Goal: Task Accomplishment & Management: Complete application form

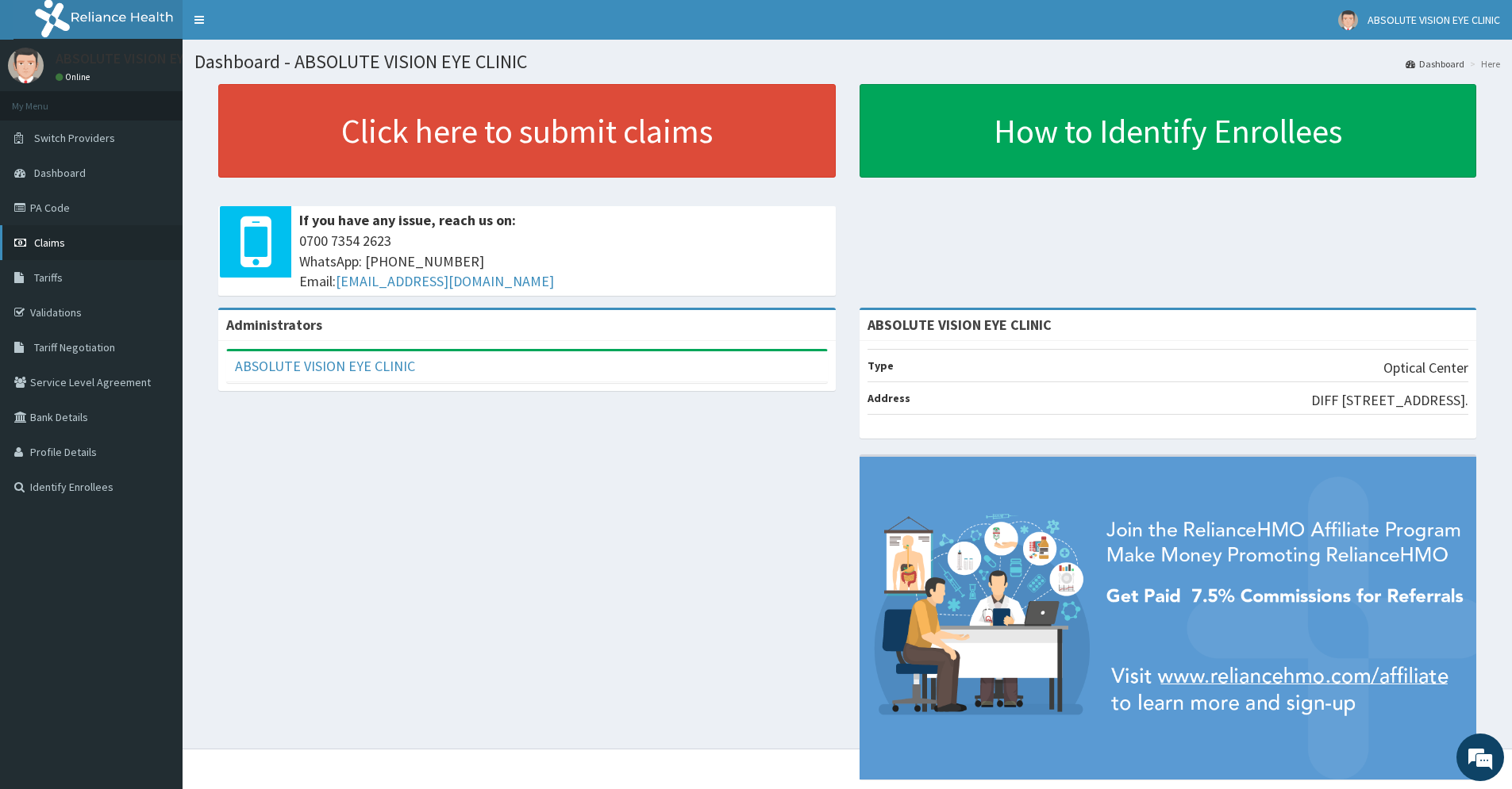
click at [82, 250] on link "Claims" at bounding box center [91, 242] width 182 height 35
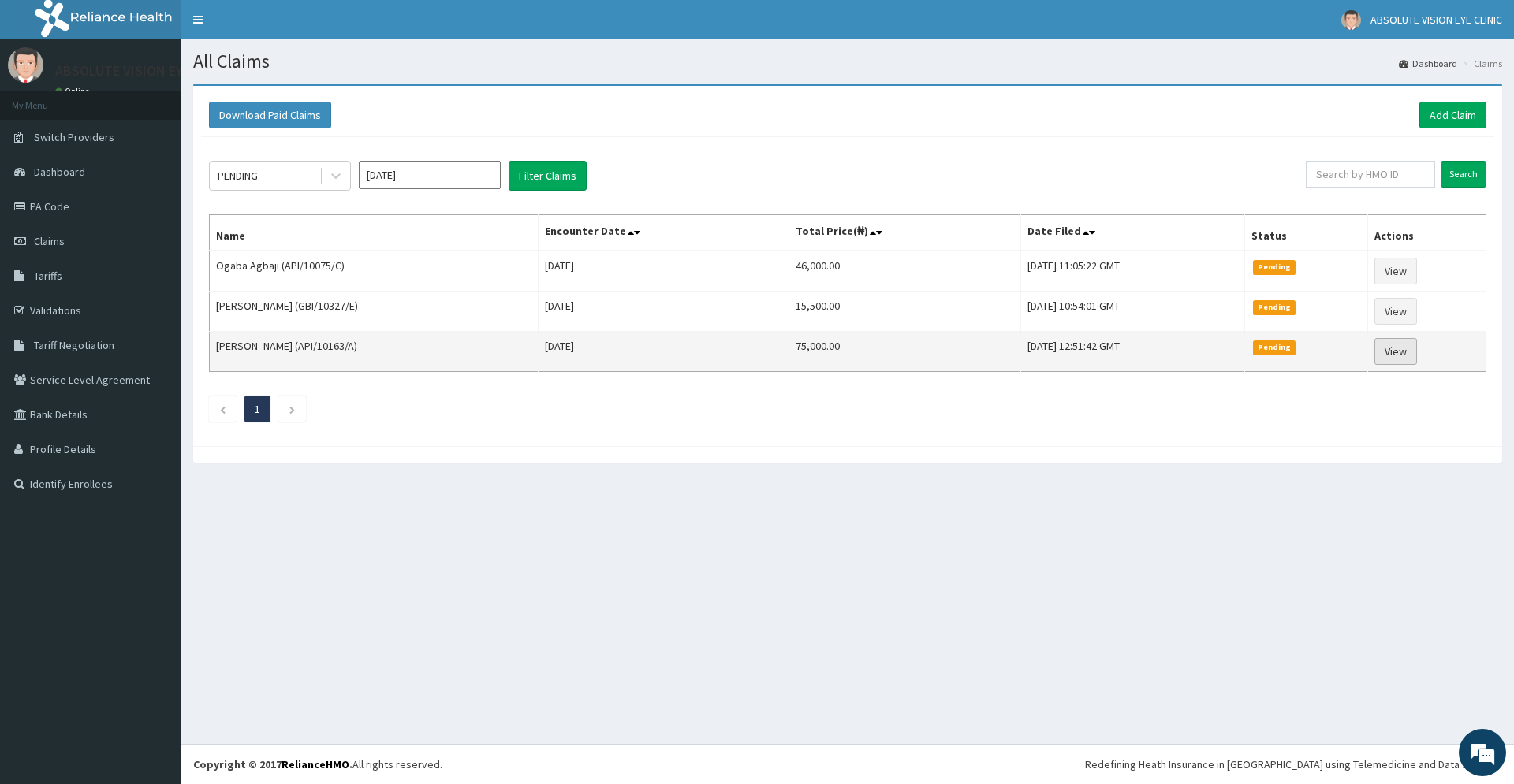
click at [1415, 353] on link "View" at bounding box center [1395, 351] width 43 height 27
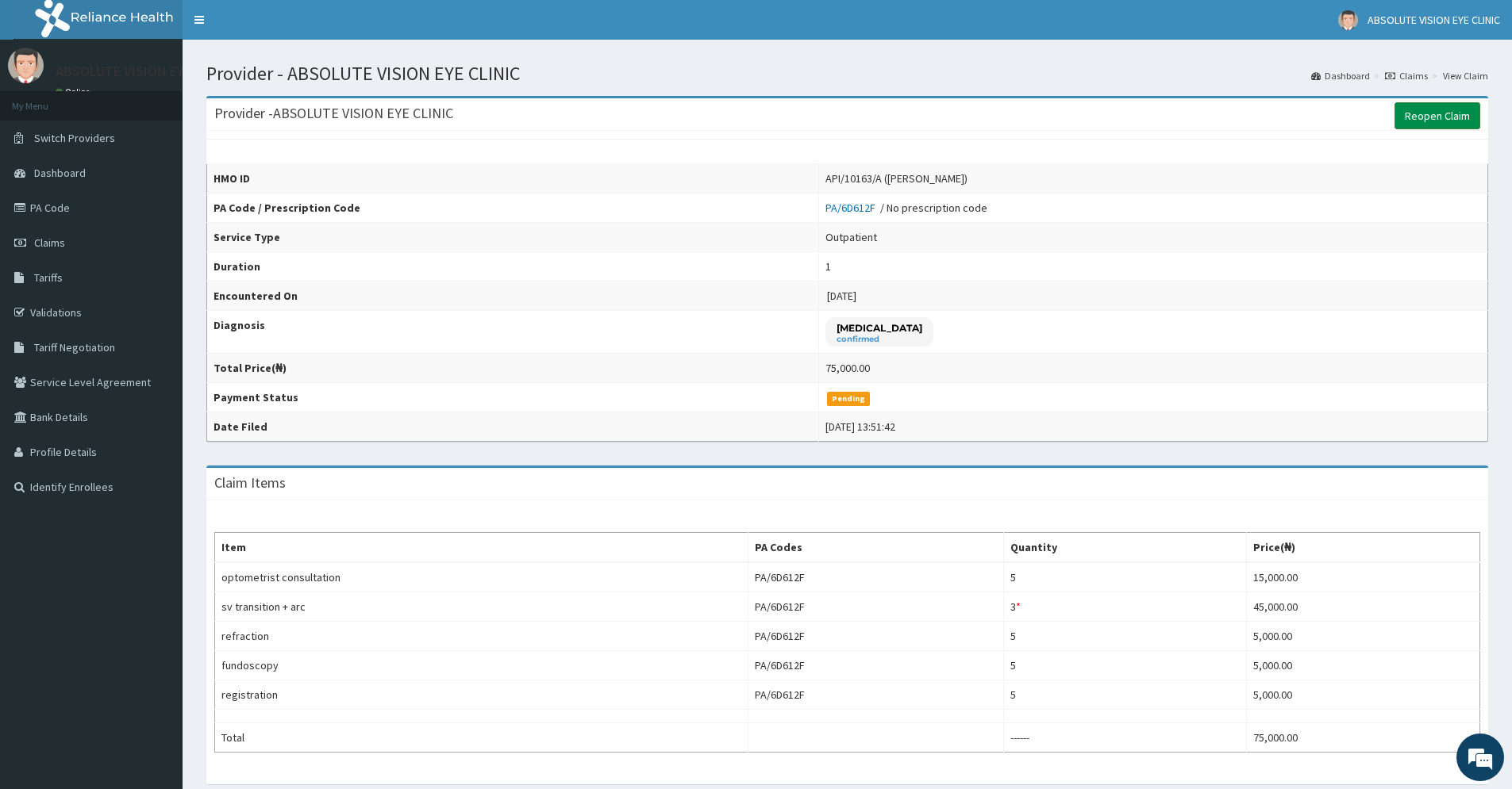
click at [1431, 119] on link "Reopen Claim" at bounding box center [1438, 115] width 86 height 27
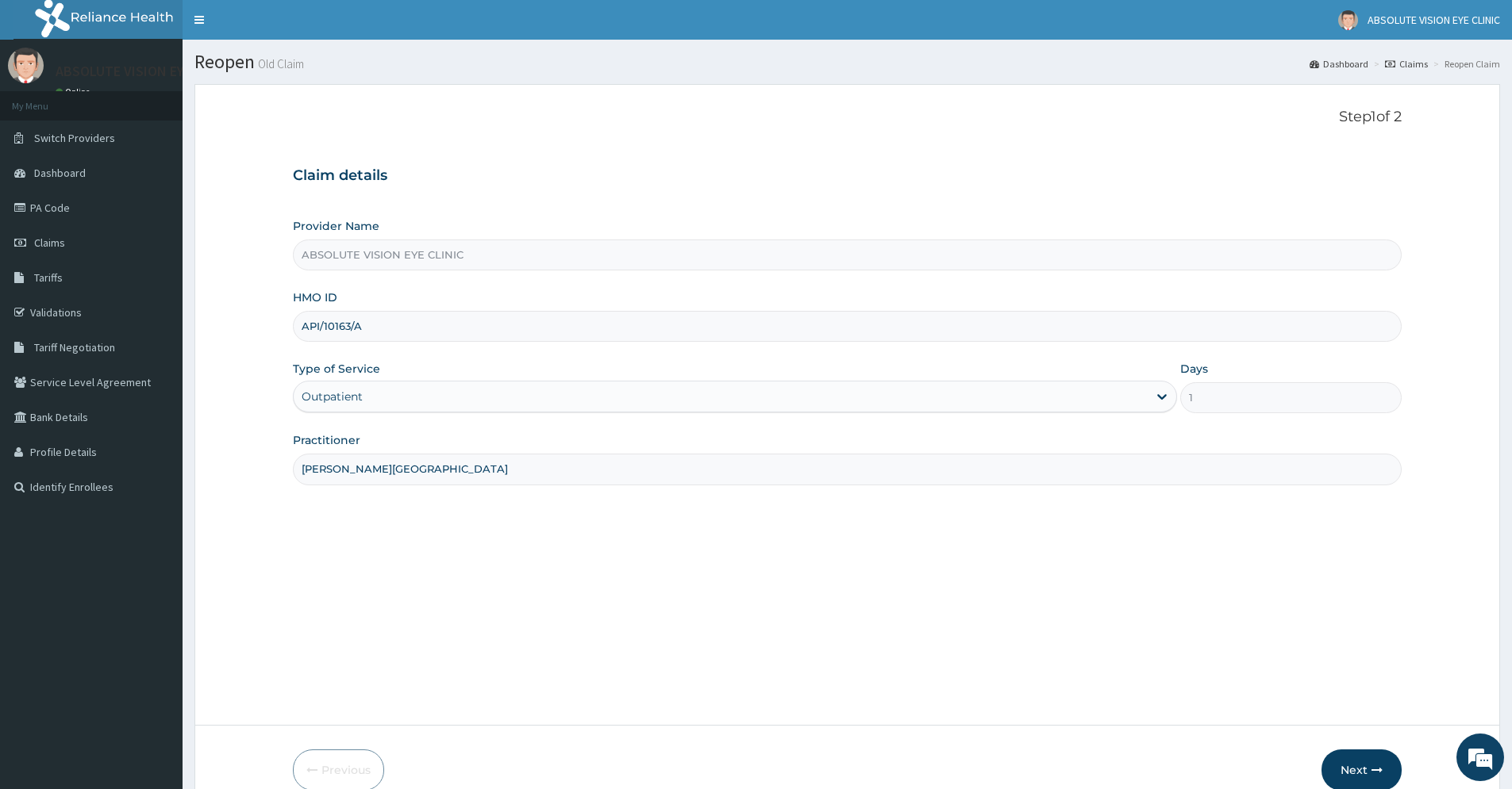
scroll to position [78, 0]
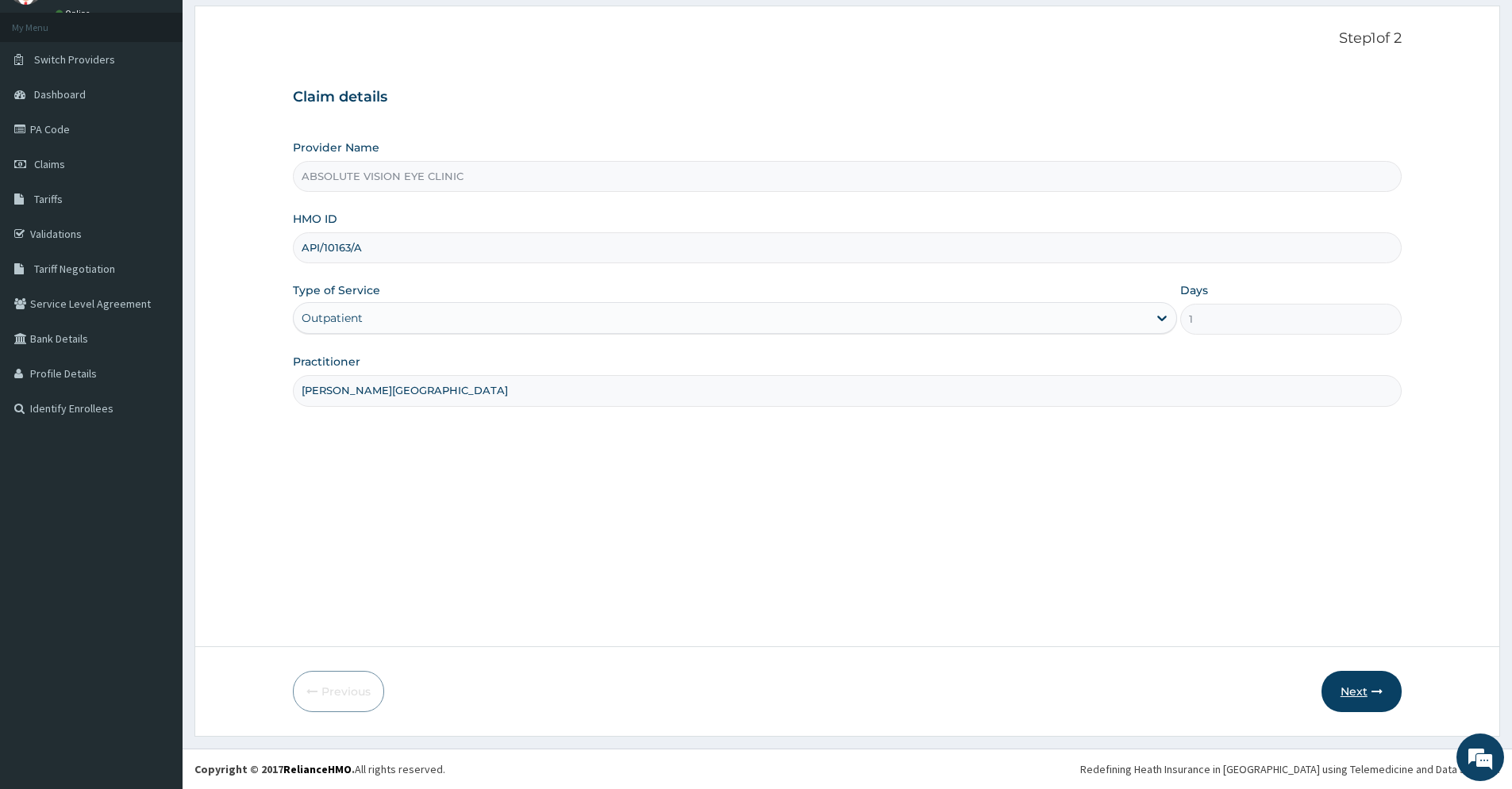
click at [1357, 688] on button "Next" at bounding box center [1361, 692] width 80 height 41
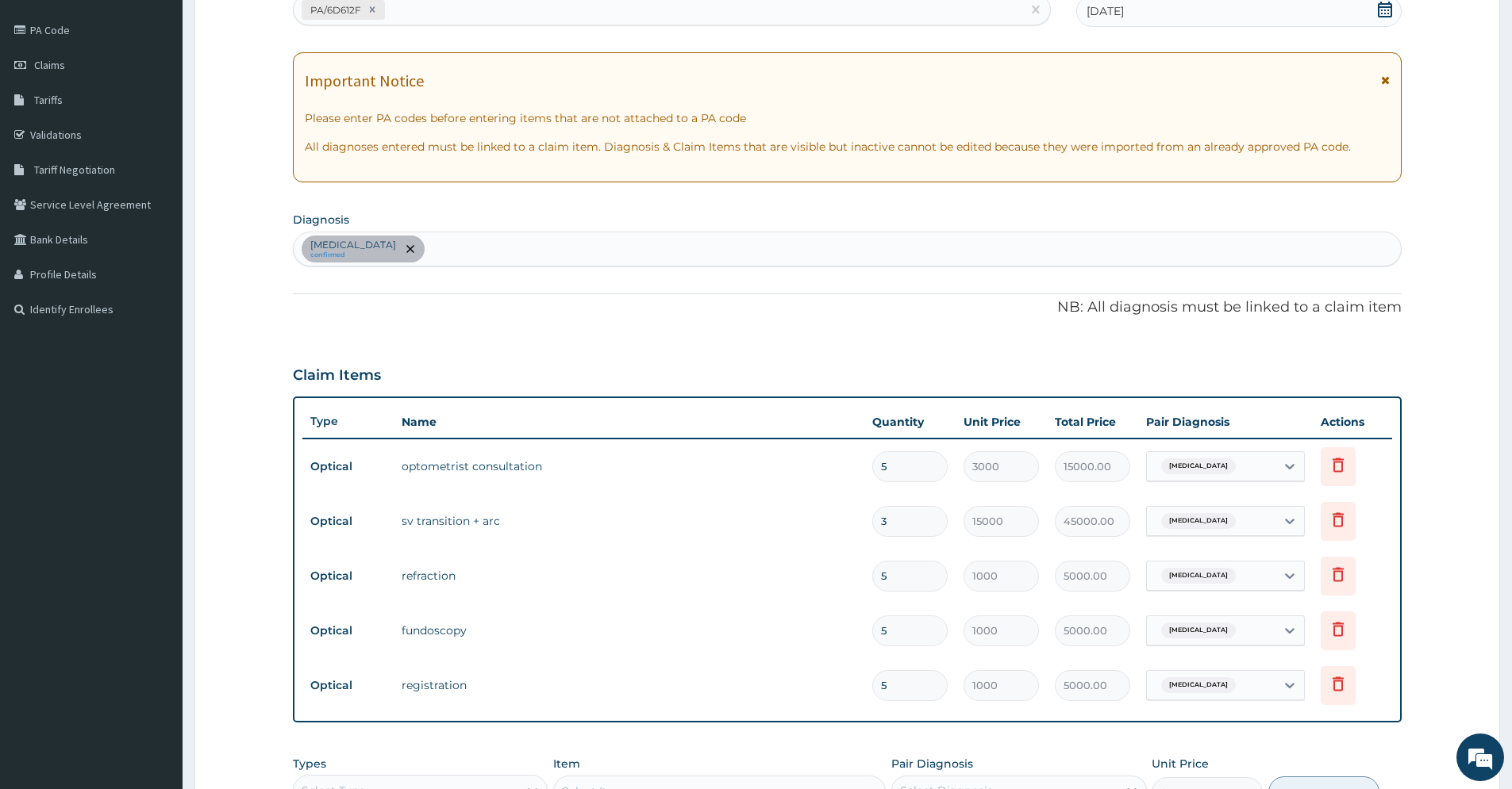
scroll to position [179, 0]
click at [1289, 518] on icon at bounding box center [1289, 520] width 16 height 16
drag, startPoint x: 1289, startPoint y: 518, endPoint x: 1237, endPoint y: 533, distance: 54.1
click at [1289, 519] on icon at bounding box center [1289, 520] width 16 height 16
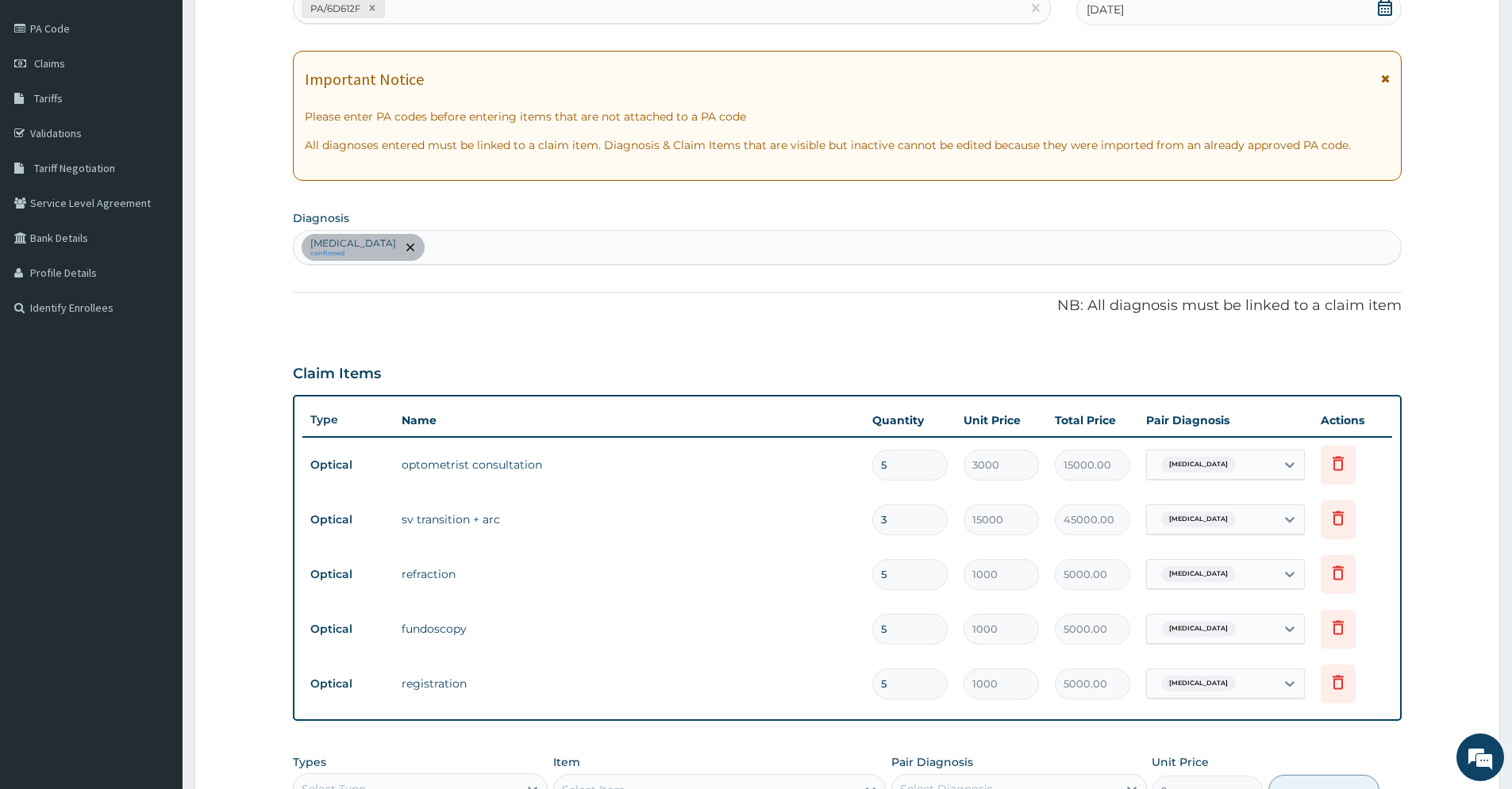
drag, startPoint x: 1000, startPoint y: 523, endPoint x: 980, endPoint y: 528, distance: 20.6
click at [1001, 523] on input "15000" at bounding box center [1001, 520] width 75 height 31
click at [938, 527] on input "3" at bounding box center [910, 520] width 75 height 31
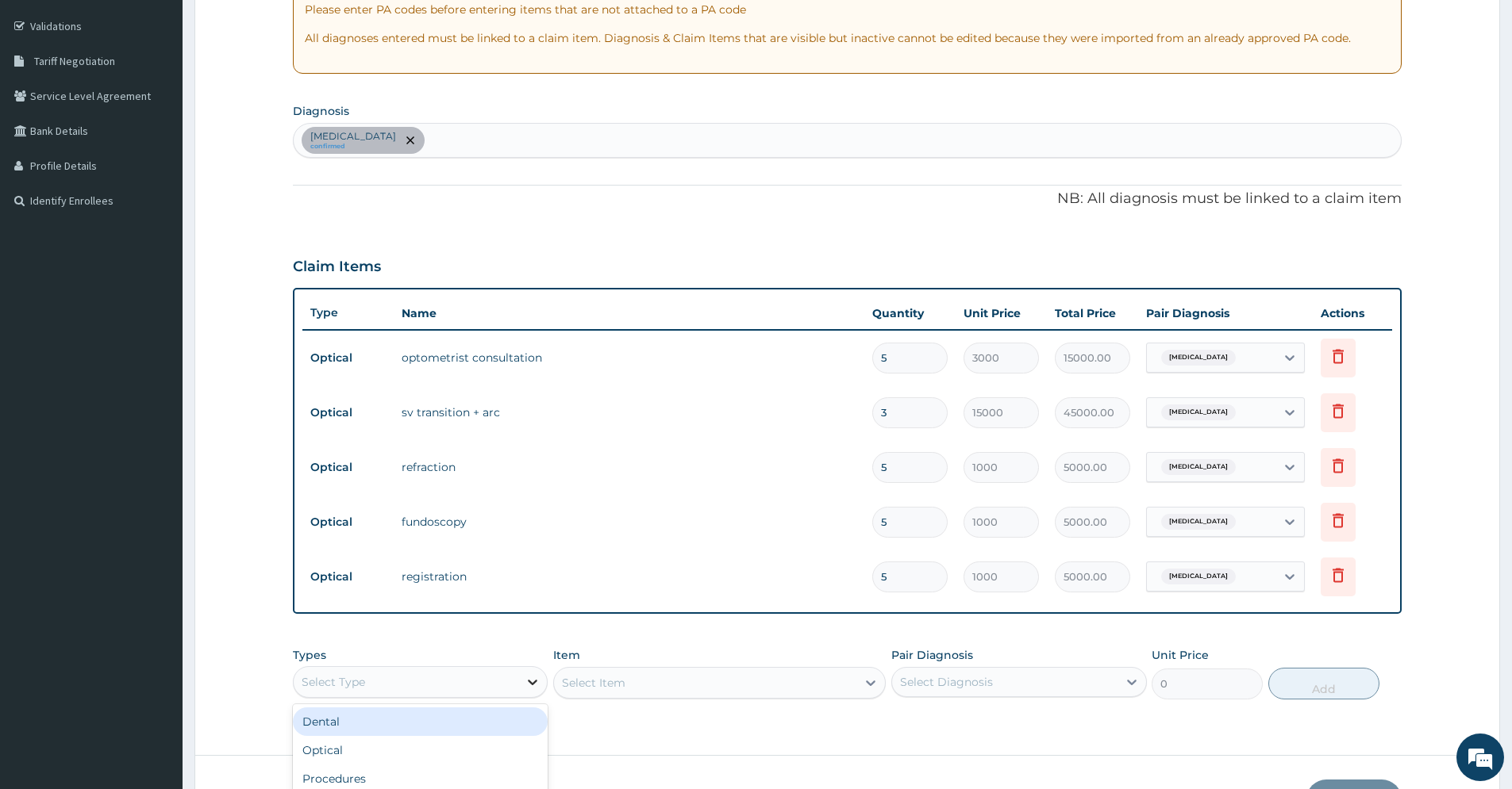
scroll to position [45, 0]
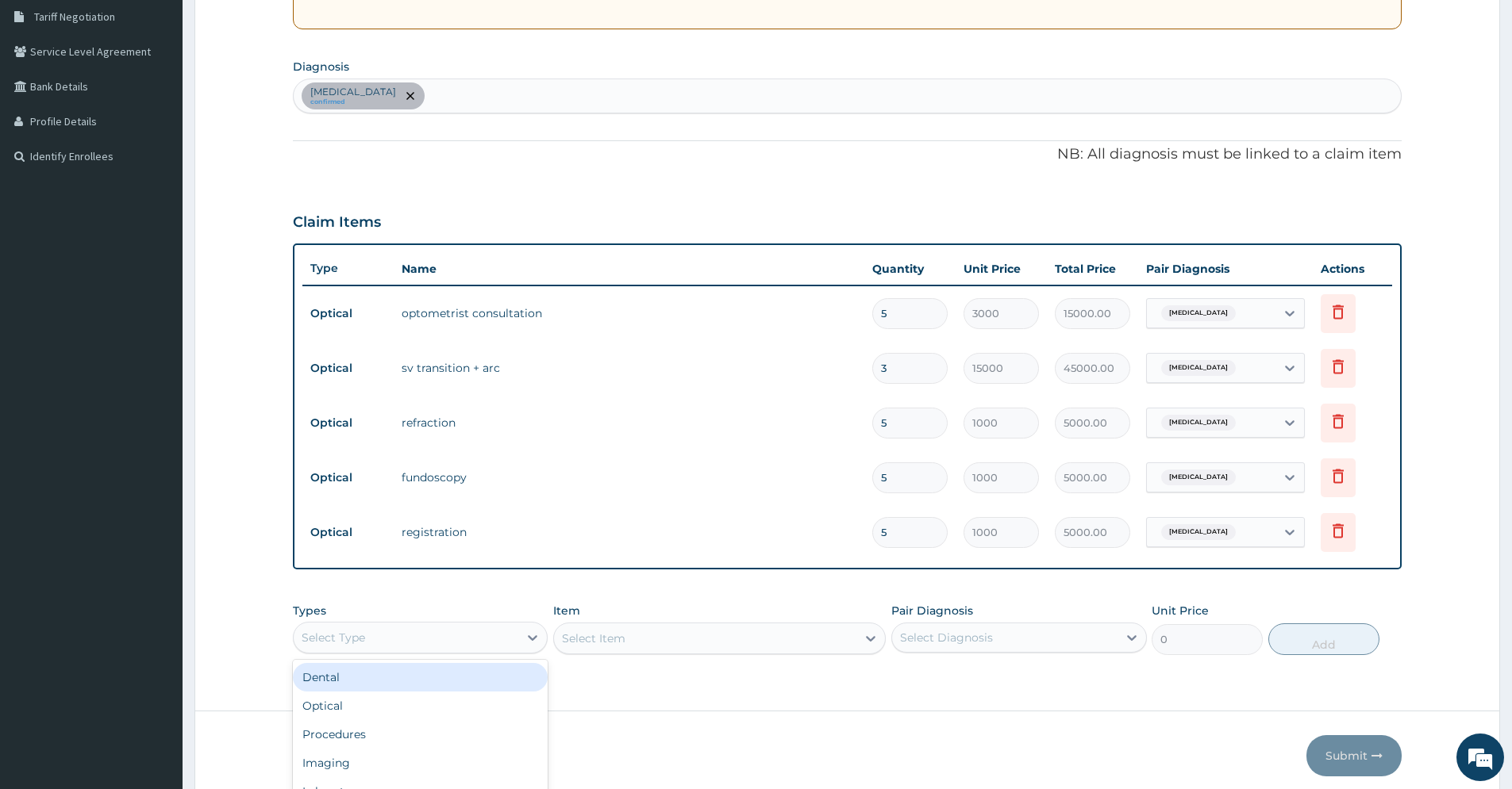
click at [519, 654] on div "option Dental focused, 1 of 10. 10 results available. Use Up and Down to choose…" at bounding box center [420, 637] width 255 height 31
click at [500, 707] on div "Optical" at bounding box center [420, 706] width 255 height 29
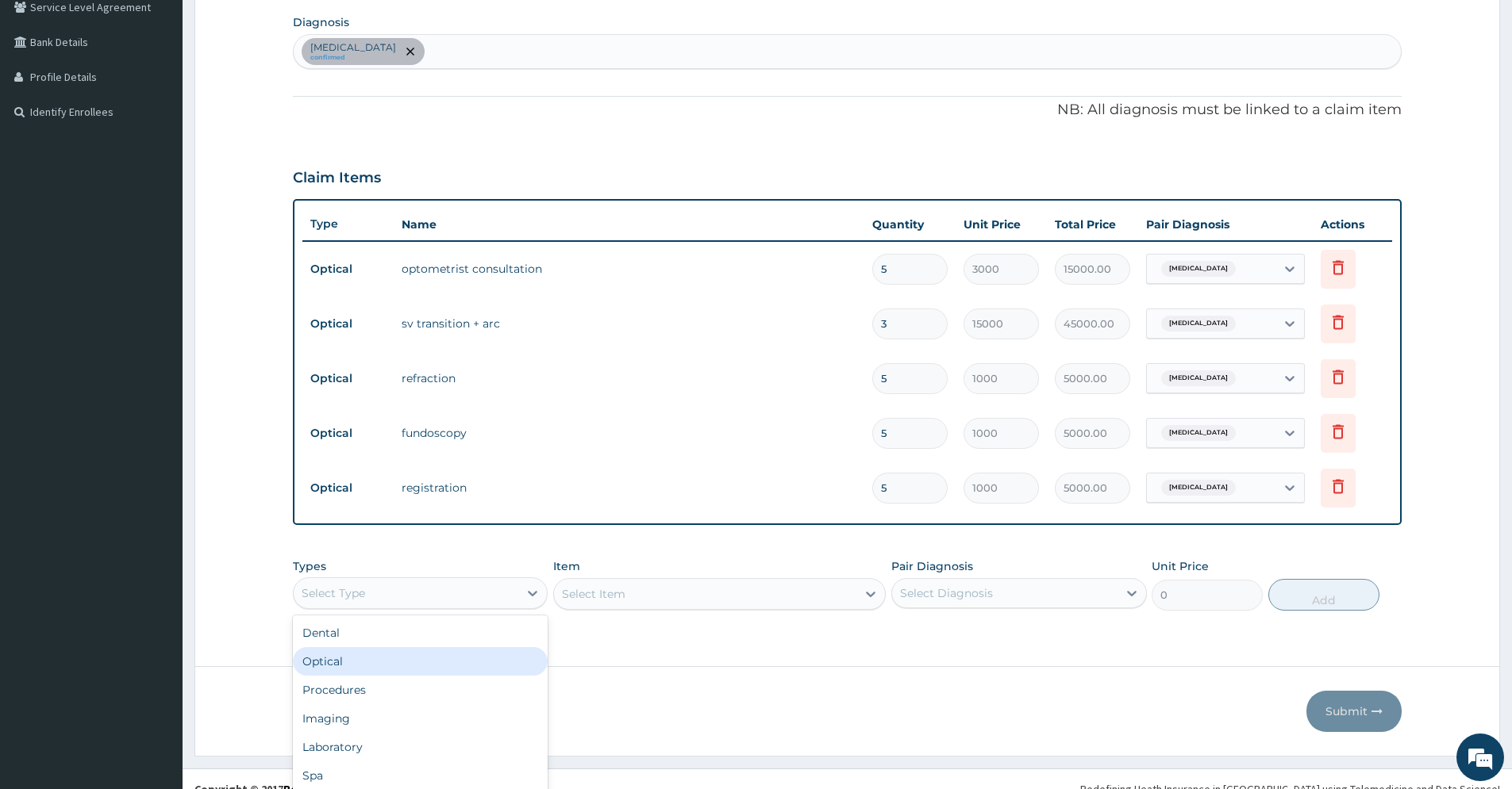
scroll to position [0, 0]
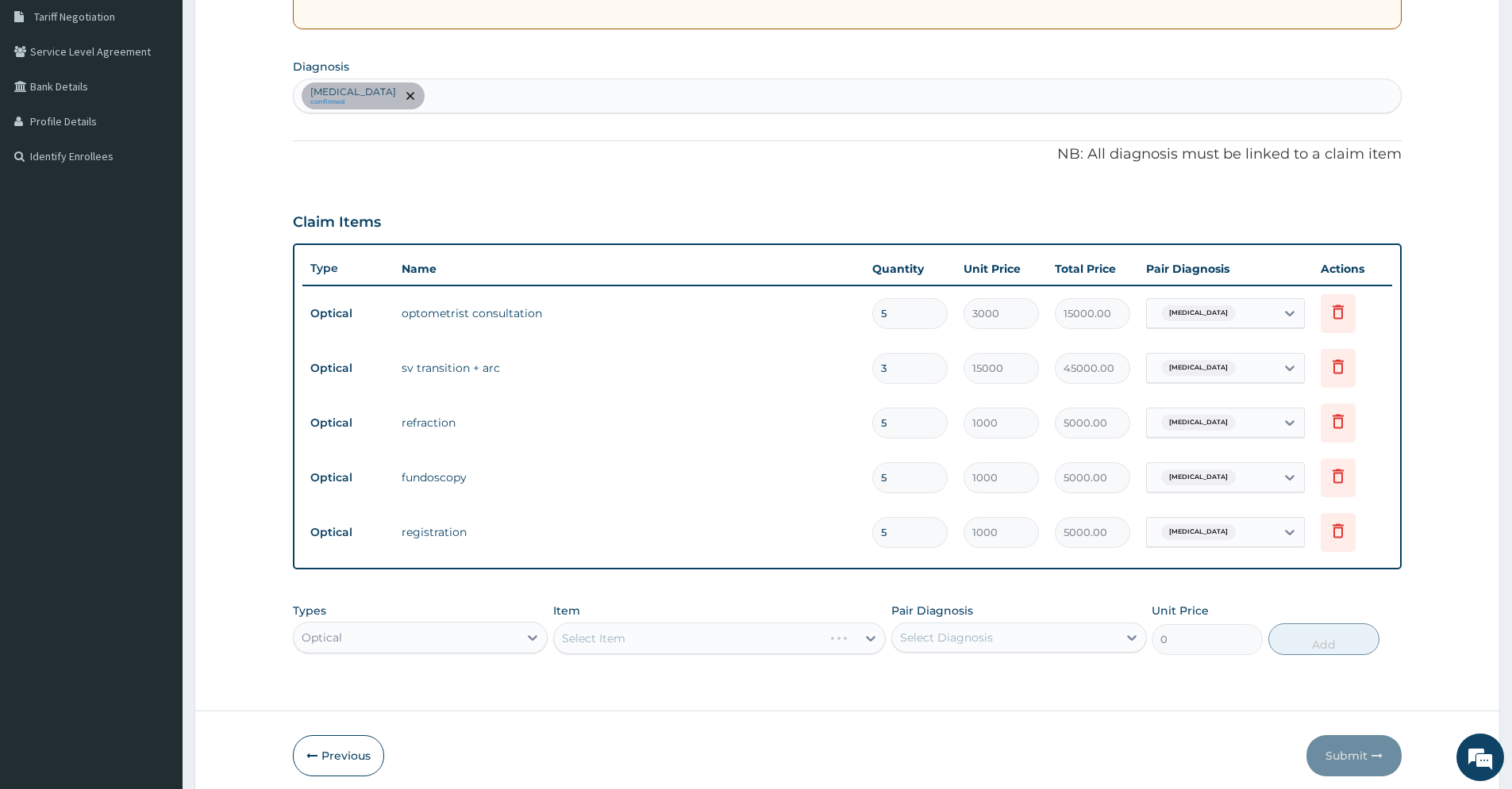
click at [655, 641] on div "Select Item" at bounding box center [719, 638] width 332 height 31
click at [873, 642] on div "Select Item" at bounding box center [719, 638] width 332 height 31
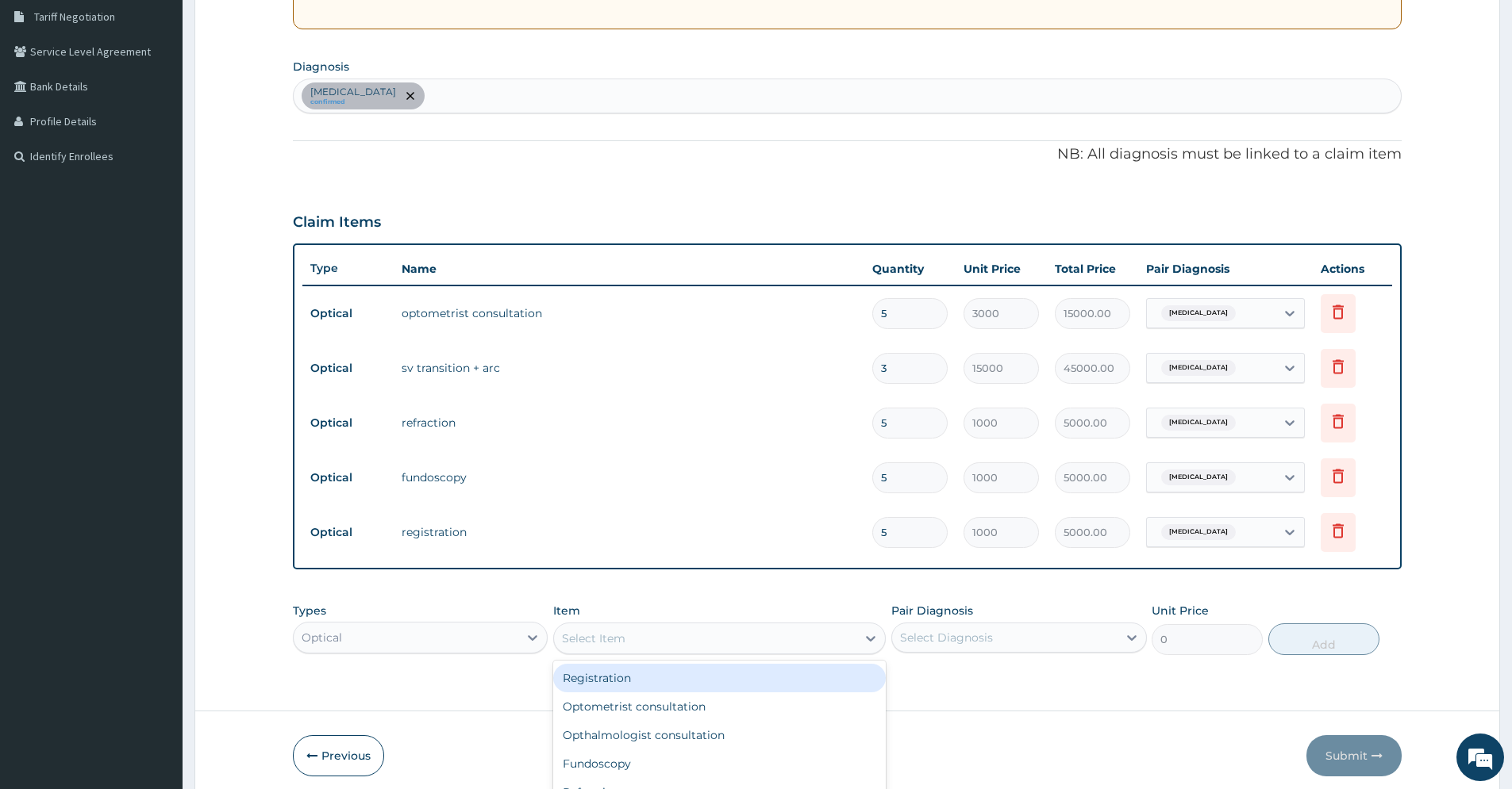
scroll to position [45, 0]
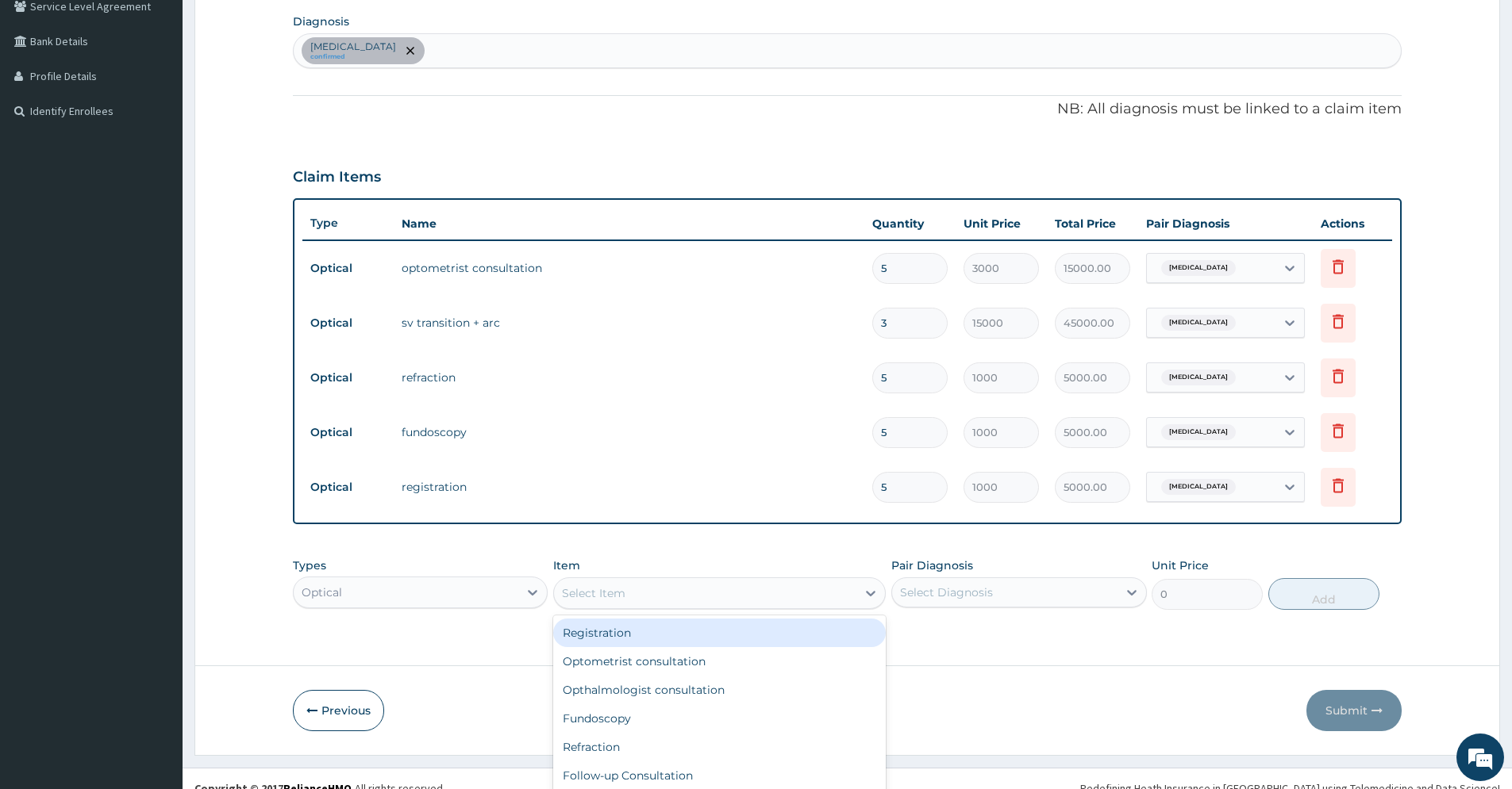
click at [867, 609] on div "option Registration focused, 1 of 36. 36 results available. Use Up and Down to …" at bounding box center [719, 594] width 332 height 31
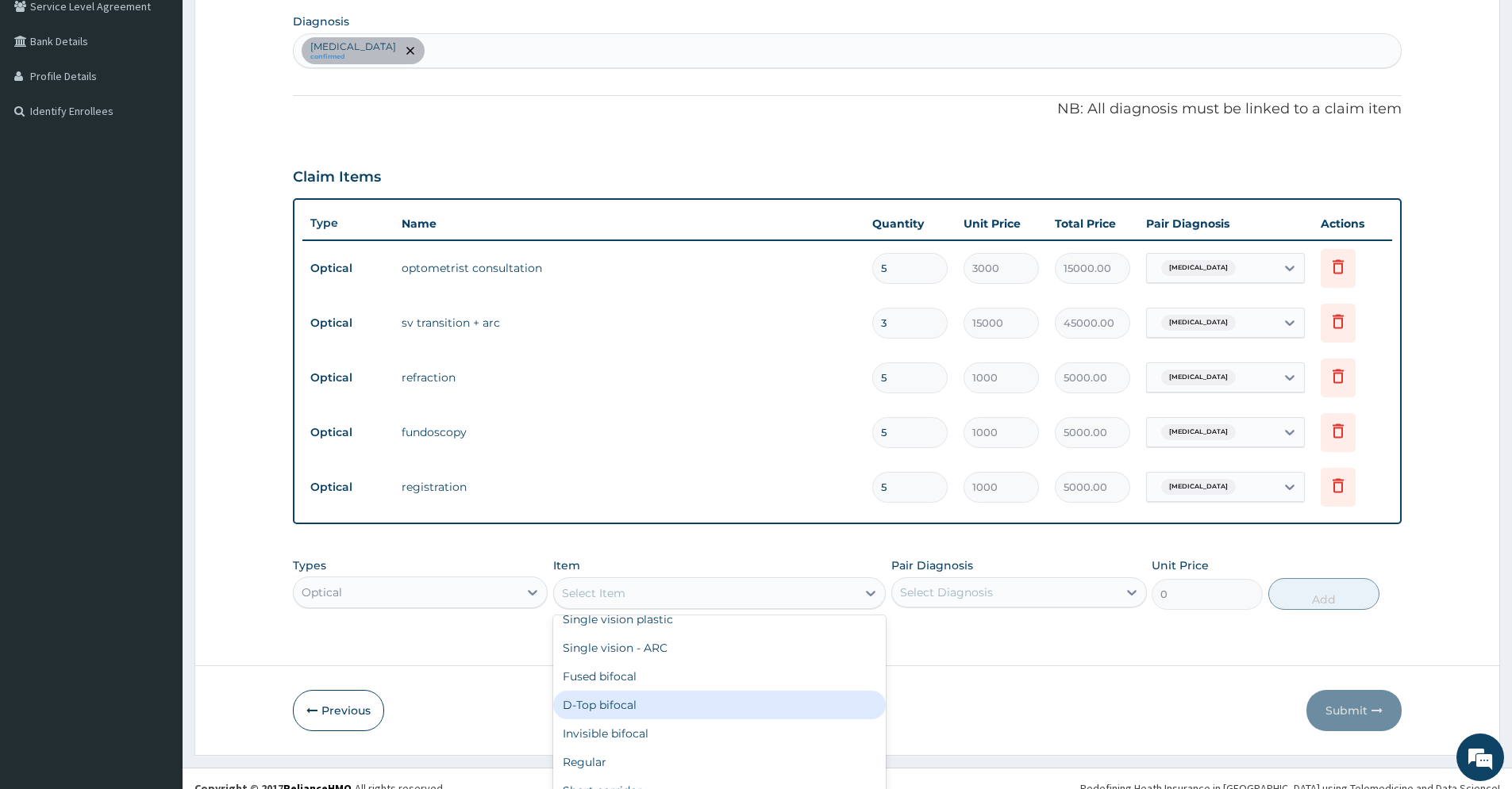
scroll to position [688, 0]
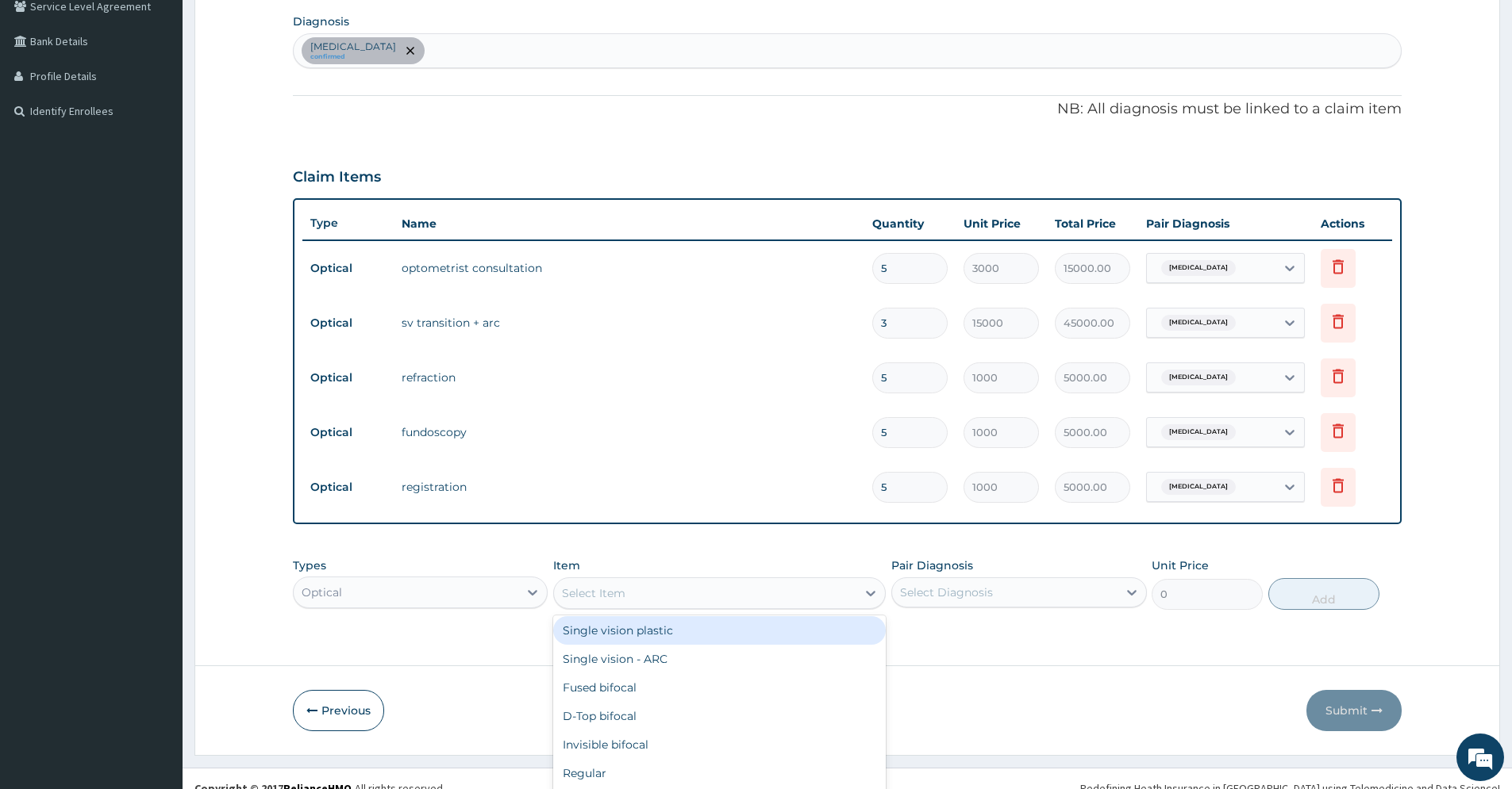
click at [635, 638] on div "Single vision plastic" at bounding box center [719, 631] width 332 height 29
type input "5000"
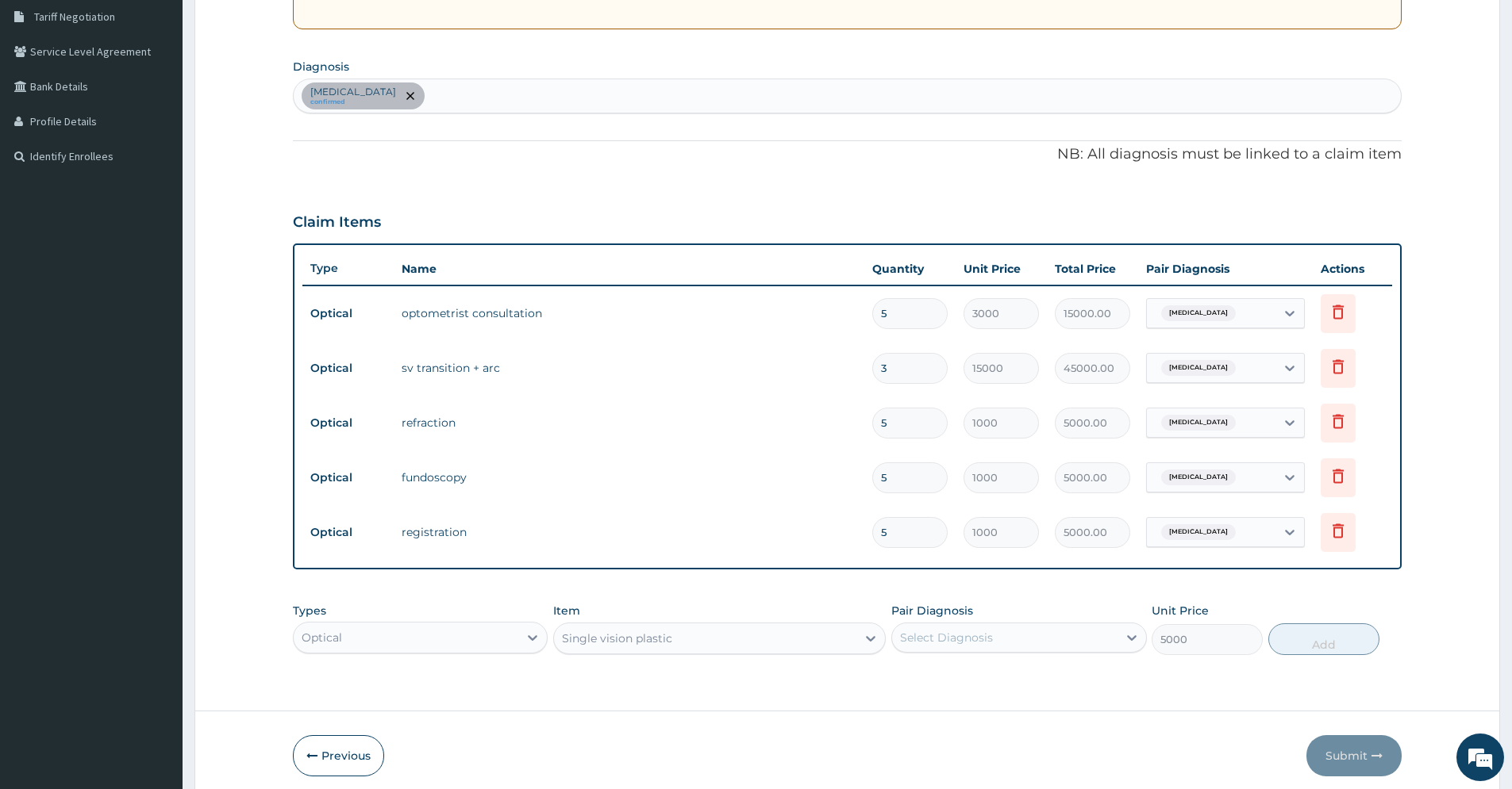
scroll to position [376, 0]
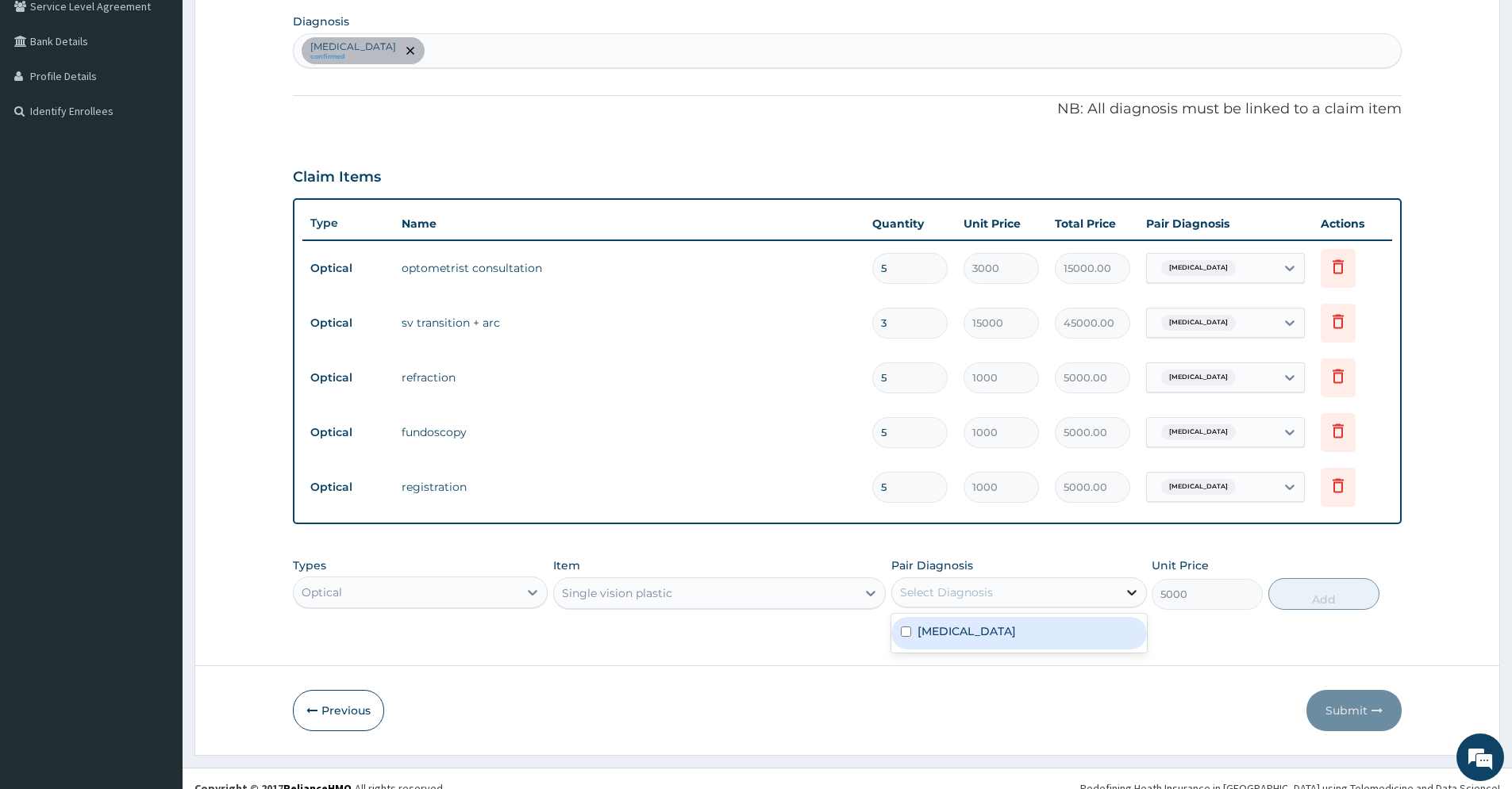
click at [1124, 586] on icon at bounding box center [1132, 592] width 16 height 16
click at [1084, 626] on div "Presbyopia" at bounding box center [1019, 633] width 255 height 32
checkbox input "true"
click at [1332, 596] on button "Add" at bounding box center [1324, 594] width 111 height 31
type input "0"
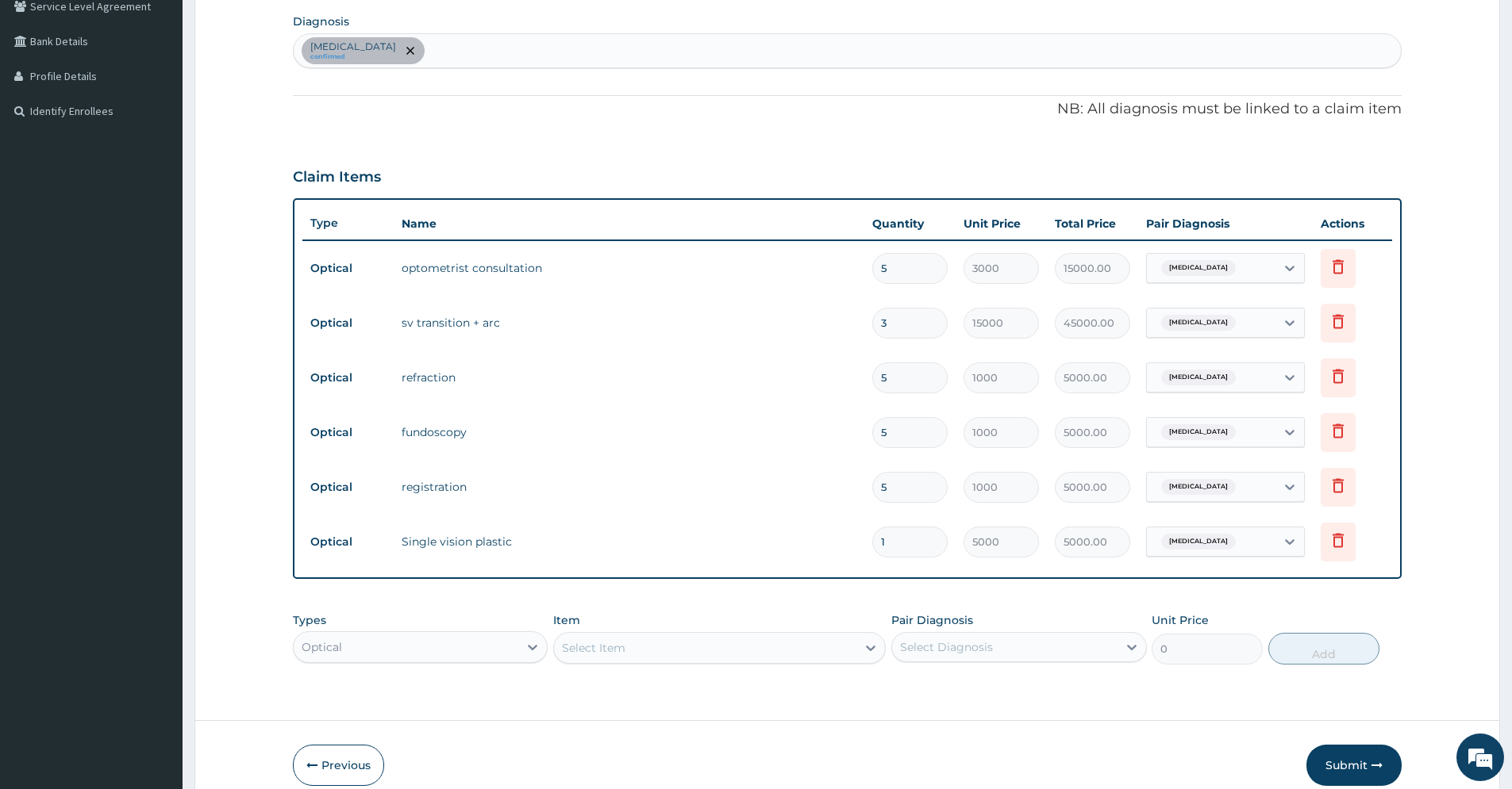
type input "0.00"
type input "4"
type input "20000.00"
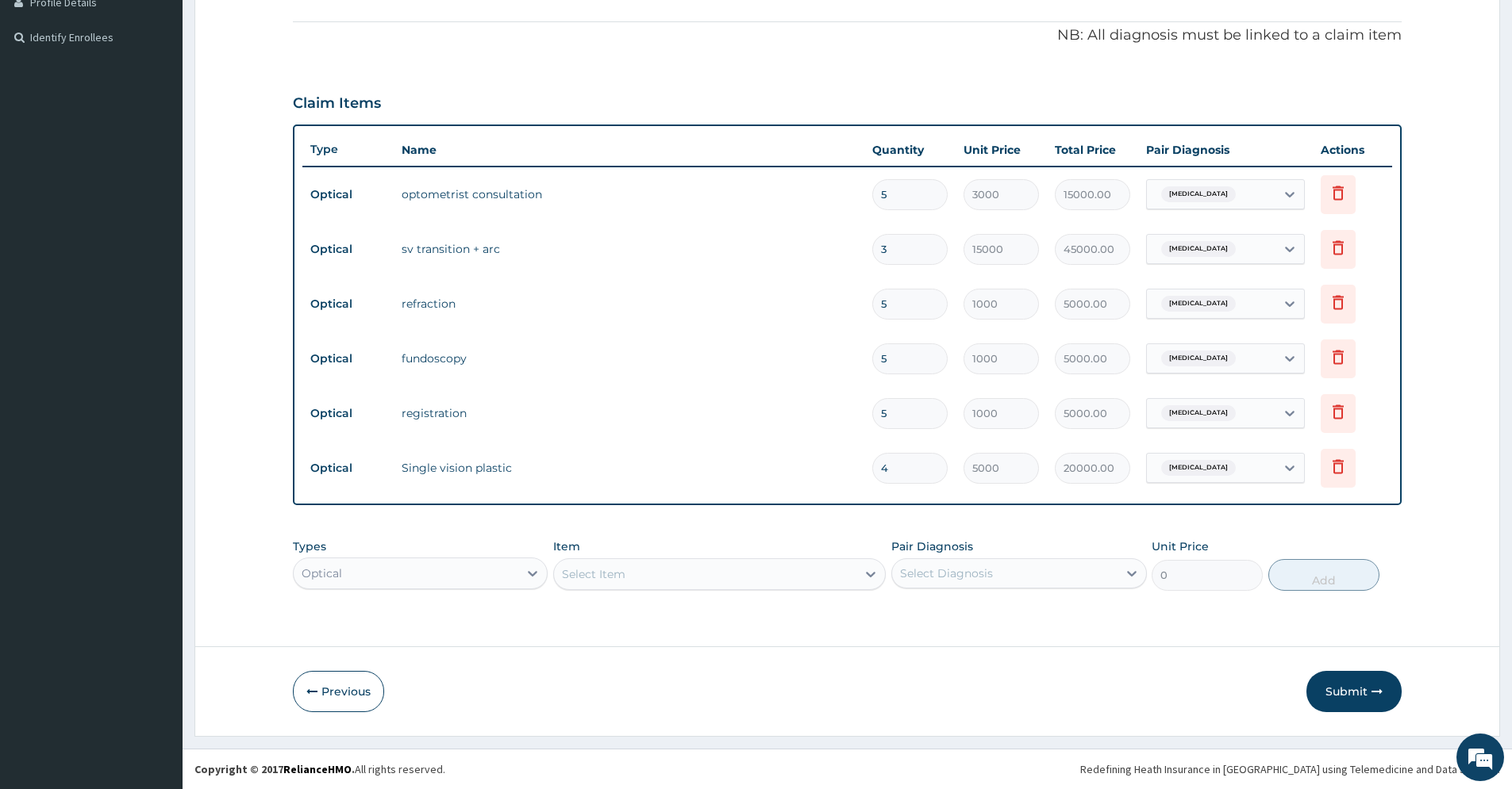
type input "0.00"
type input "8"
type input "40000.00"
type input "8"
click at [1334, 251] on icon at bounding box center [1338, 247] width 11 height 14
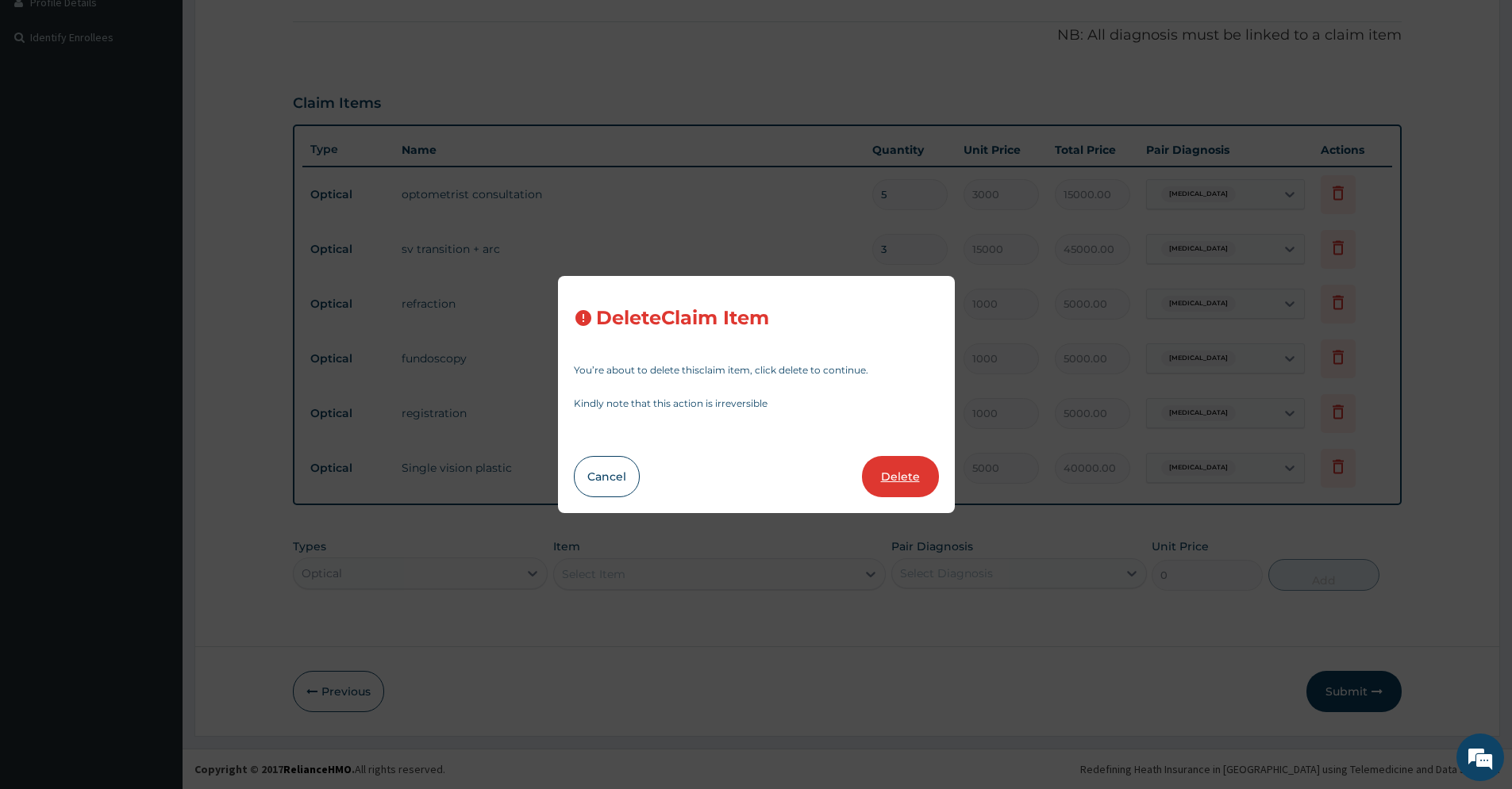
click at [893, 473] on button "Delete" at bounding box center [900, 477] width 77 height 41
type input "5"
type input "1000"
type input "5000.00"
type input "8"
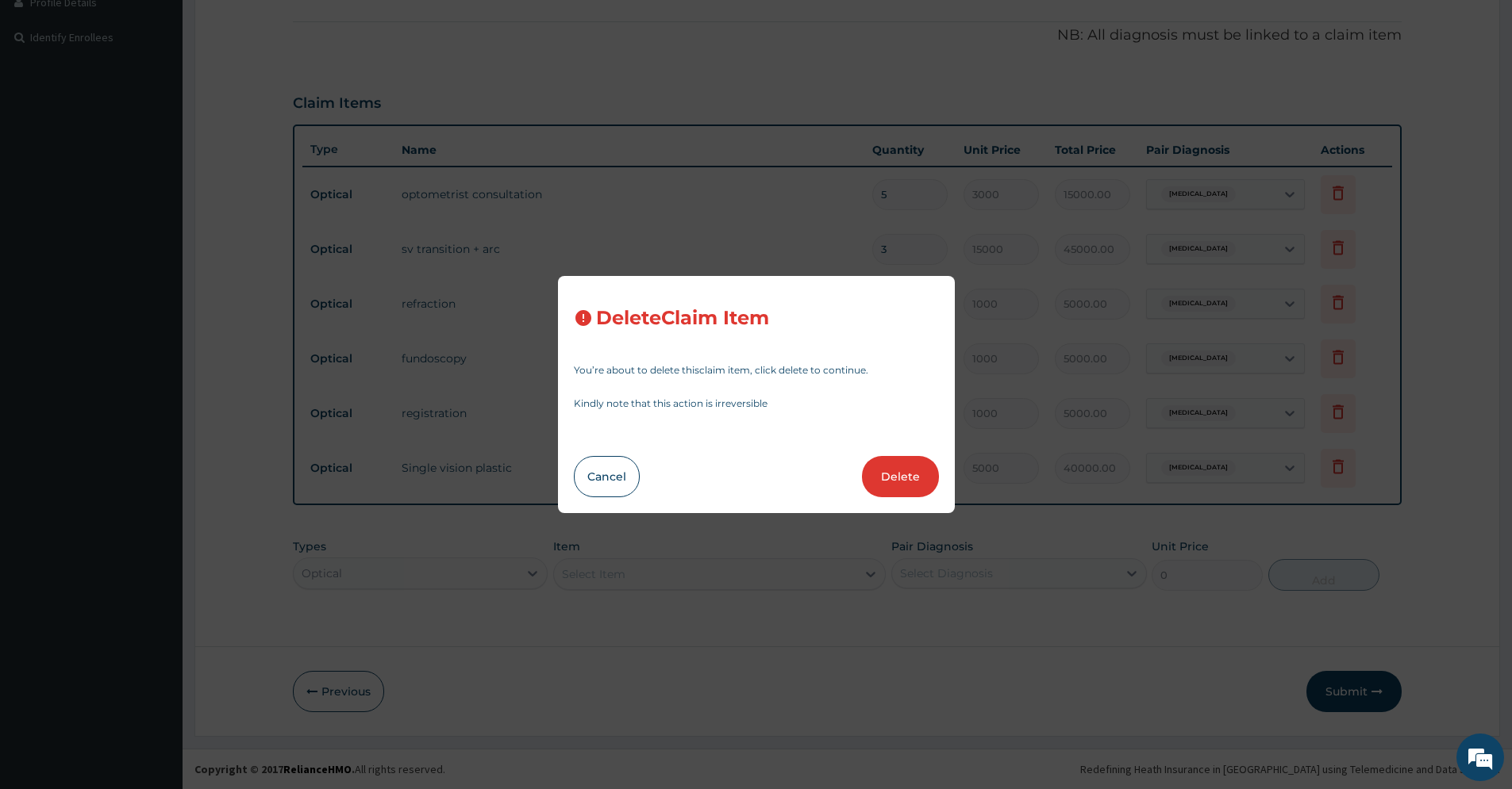
type input "5000"
type input "40000.00"
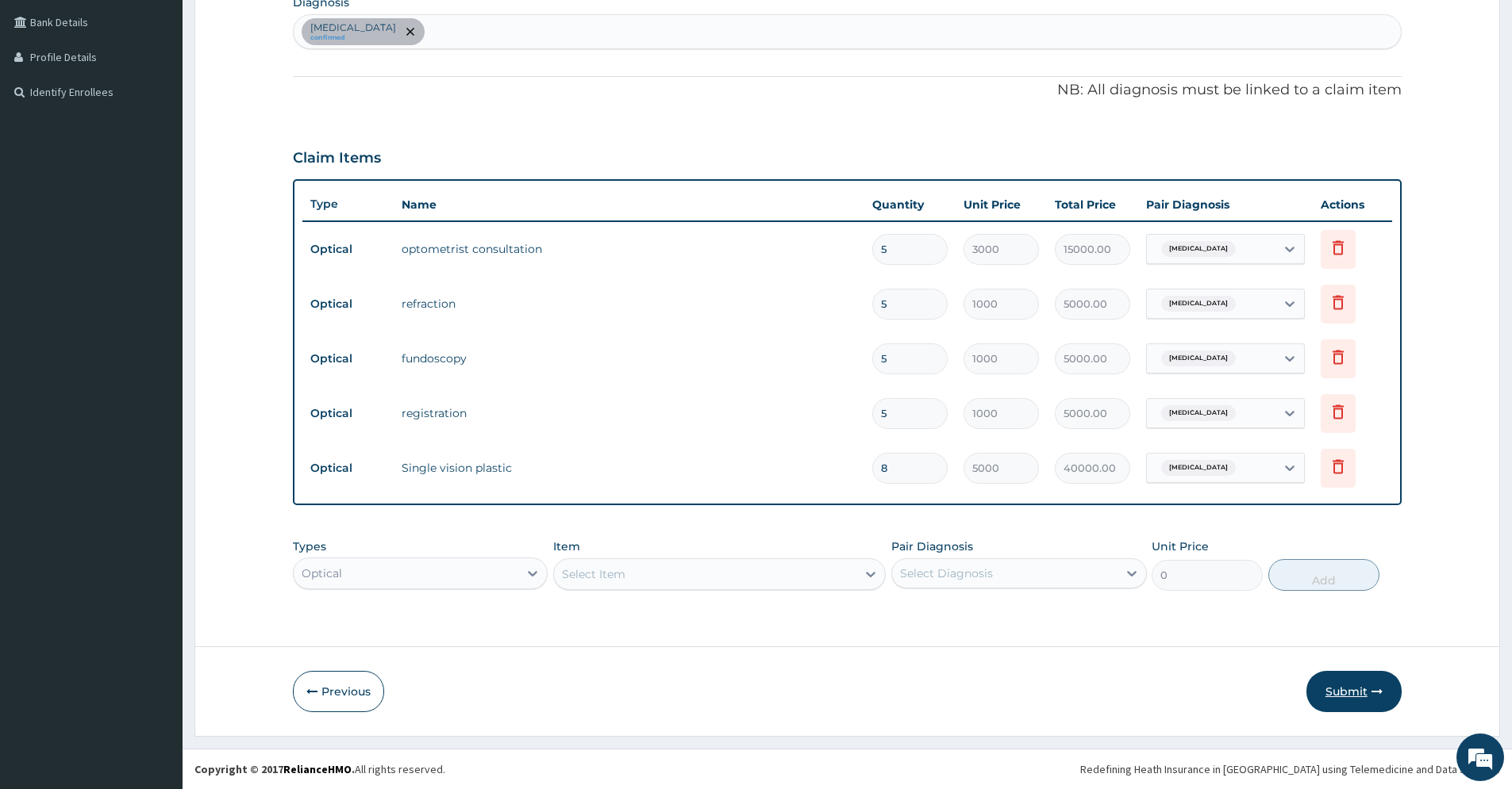
click at [1364, 690] on button "Submit" at bounding box center [1354, 692] width 95 height 41
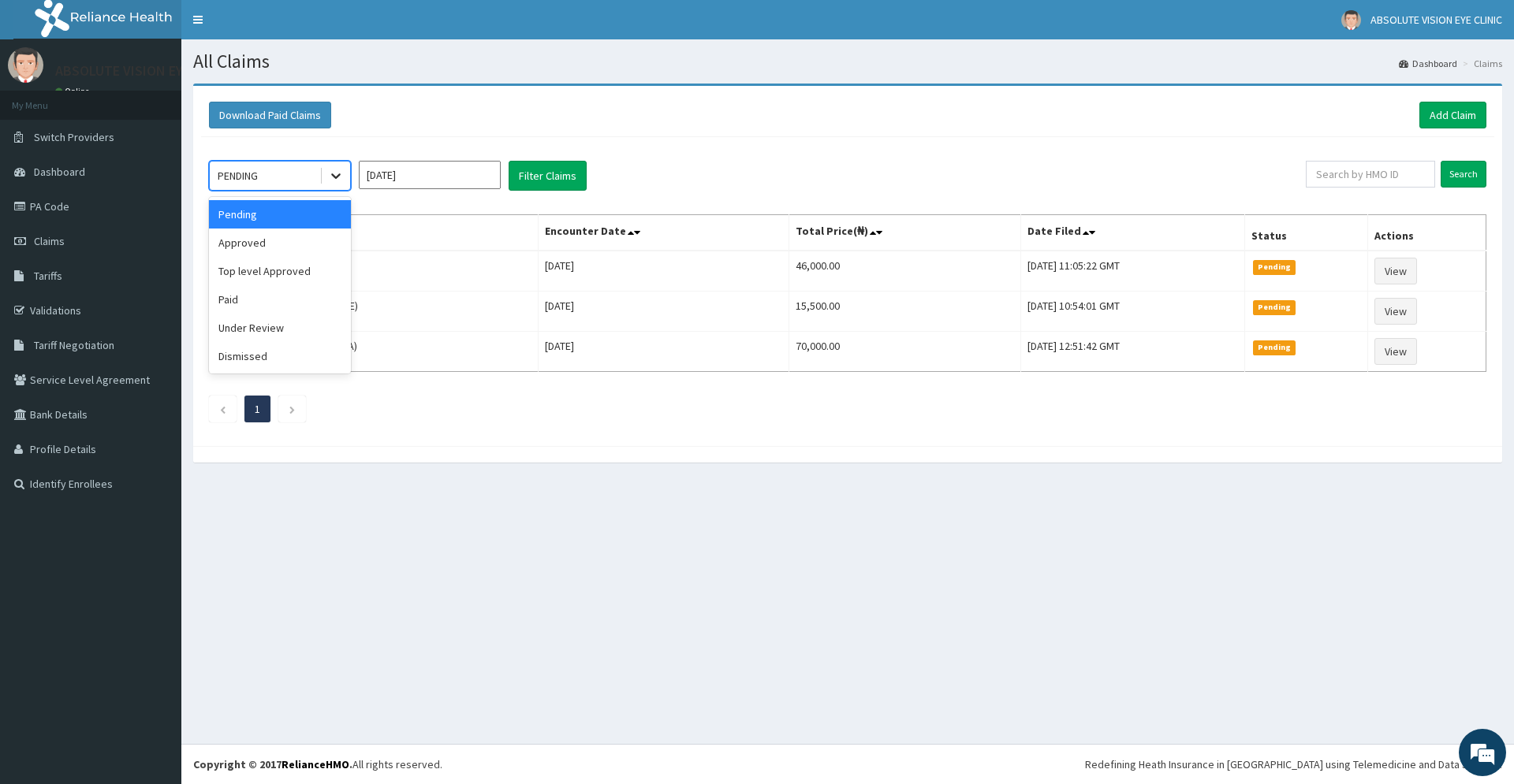
click at [336, 175] on icon at bounding box center [335, 175] width 16 height 16
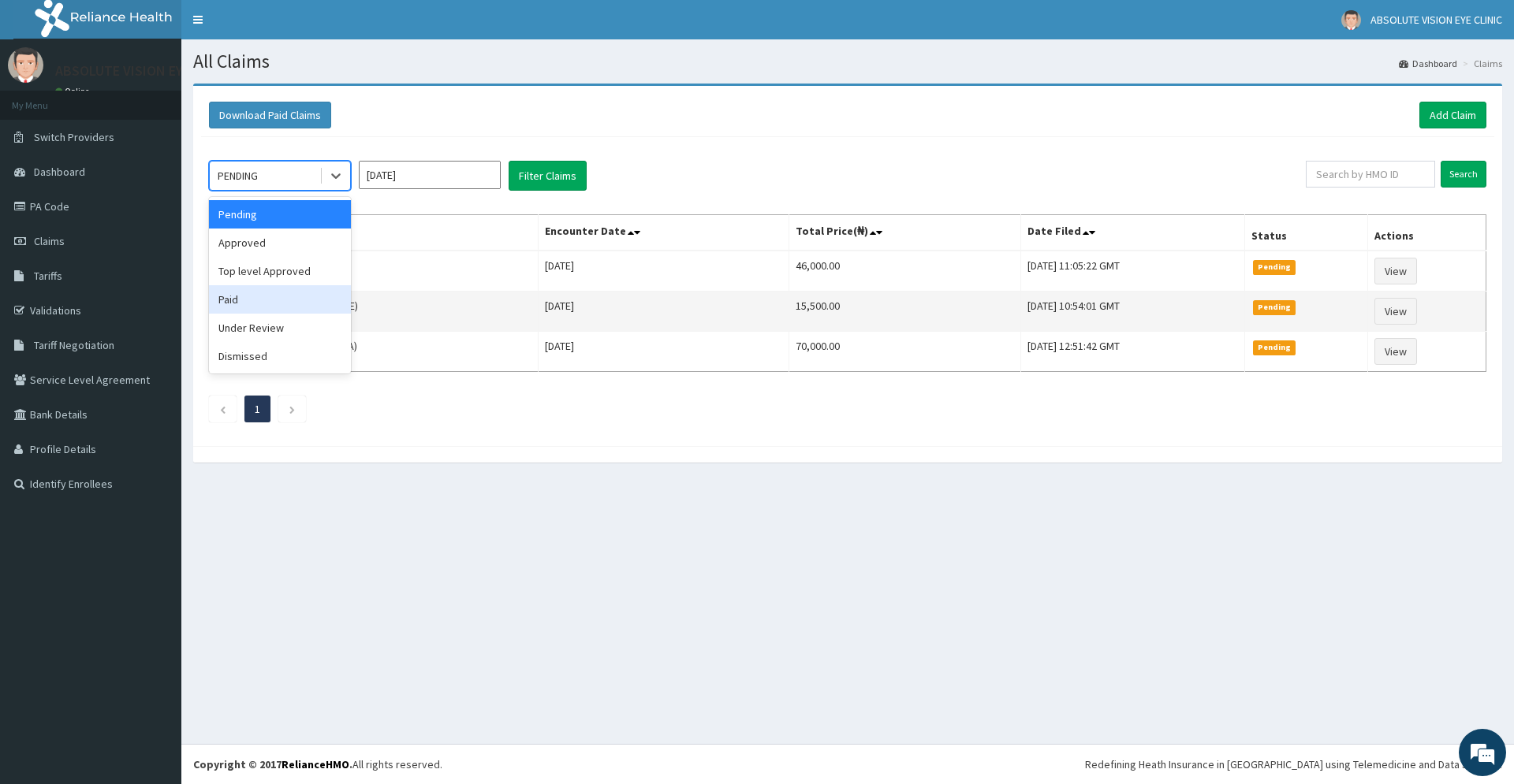
click at [256, 299] on div "Paid" at bounding box center [279, 299] width 142 height 29
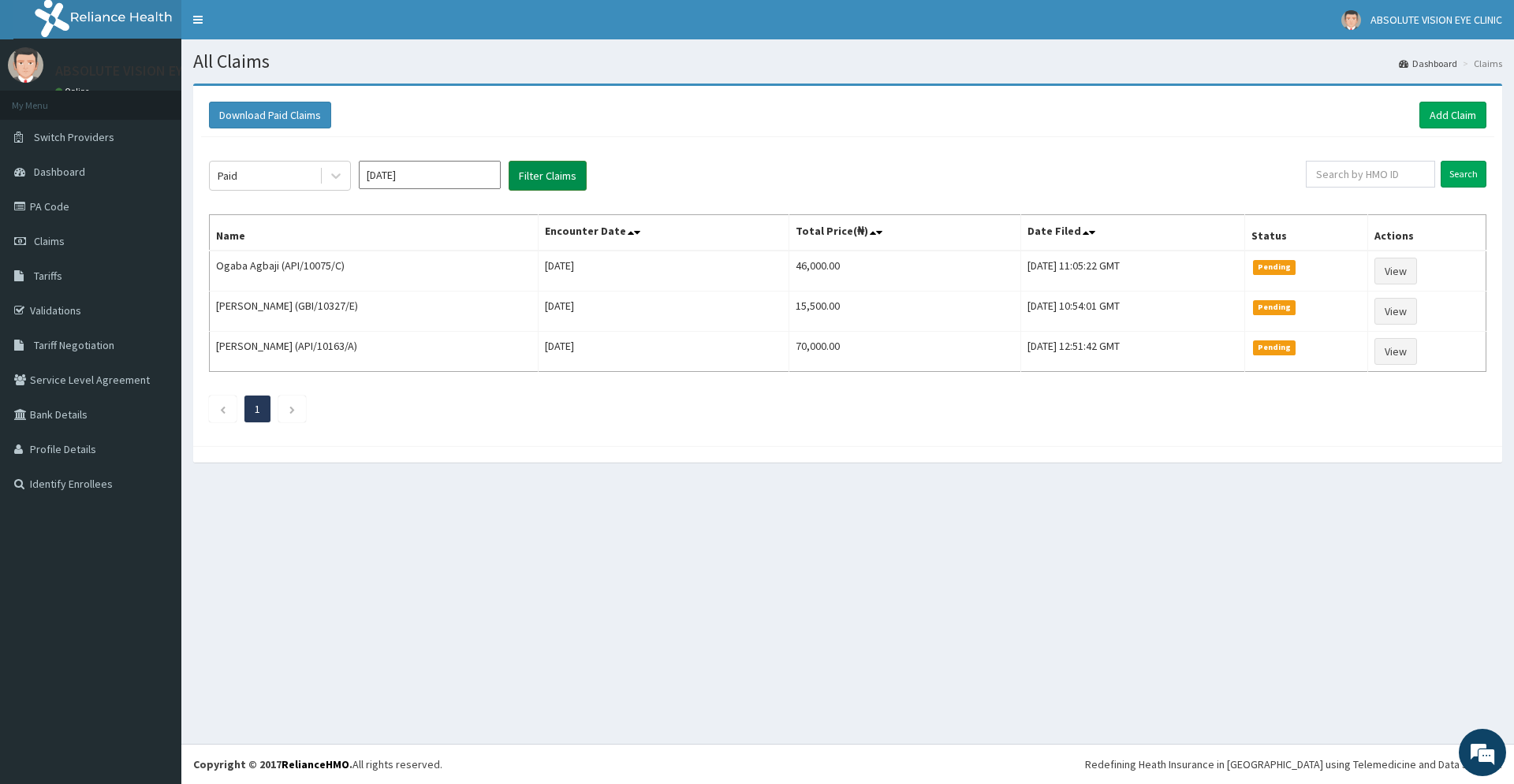
click at [544, 181] on button "Filter Claims" at bounding box center [547, 175] width 78 height 30
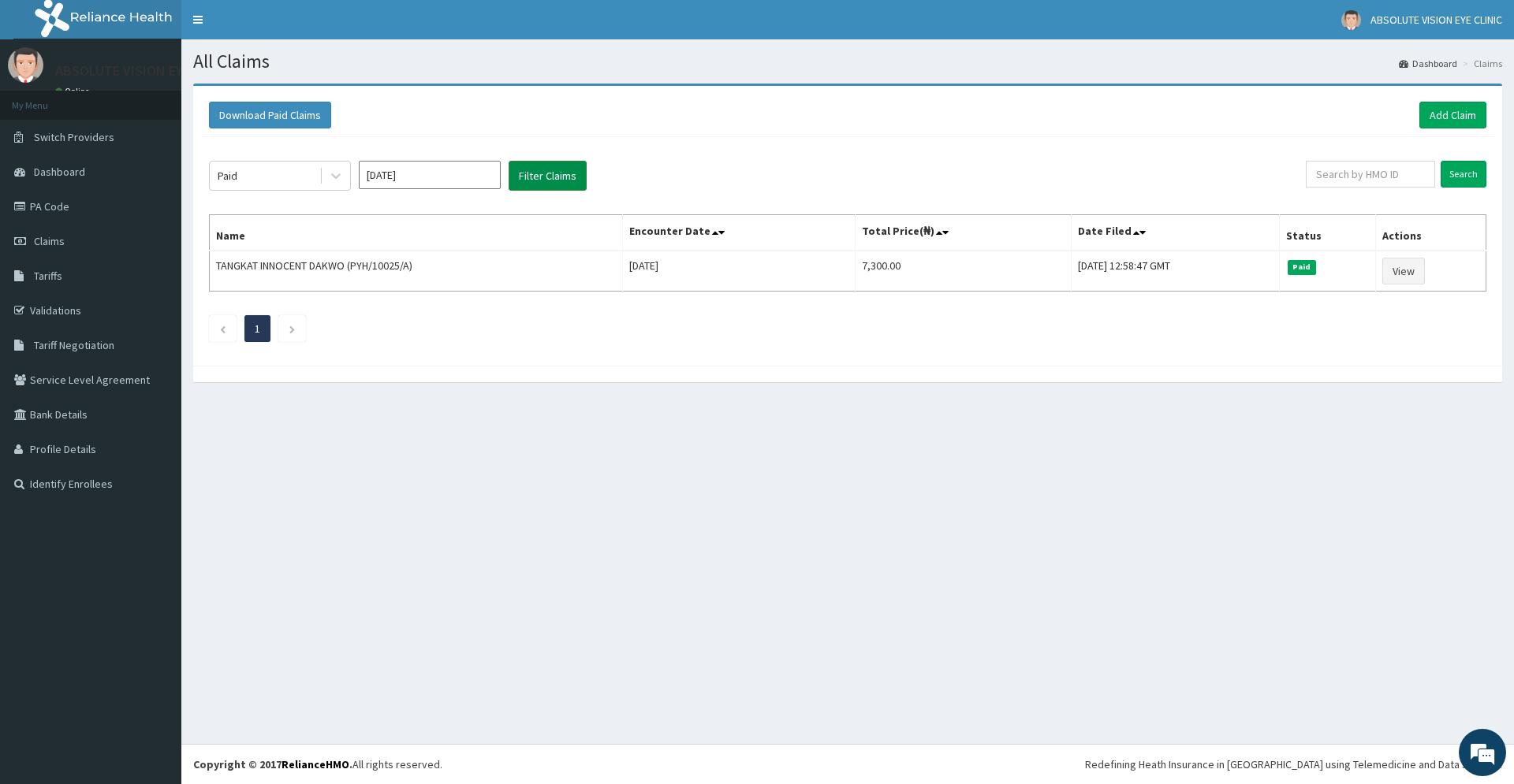
click at [544, 182] on button "Filter Claims" at bounding box center [547, 175] width 78 height 30
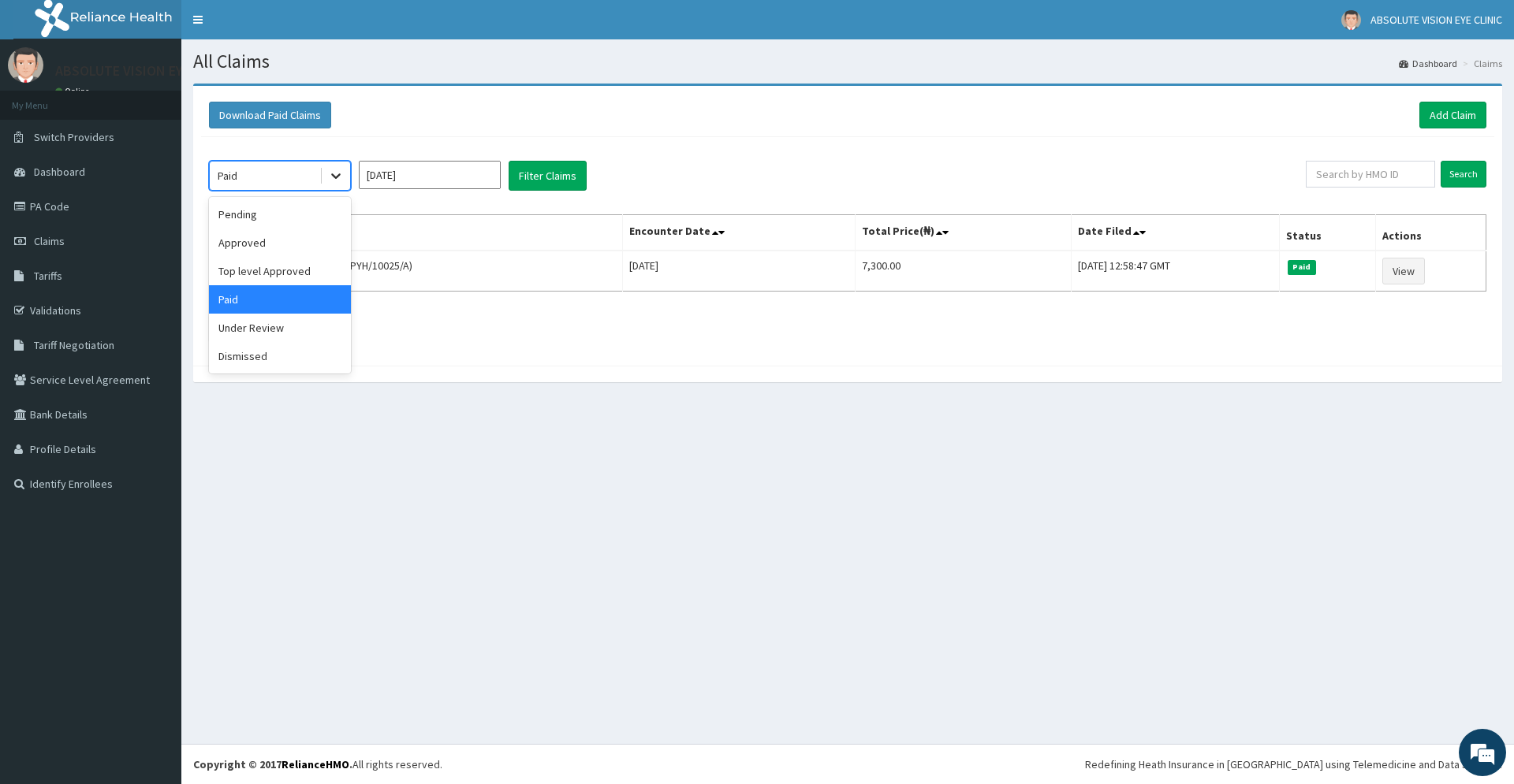
click at [341, 175] on icon at bounding box center [335, 175] width 16 height 16
click at [309, 238] on div "Approved" at bounding box center [279, 242] width 142 height 29
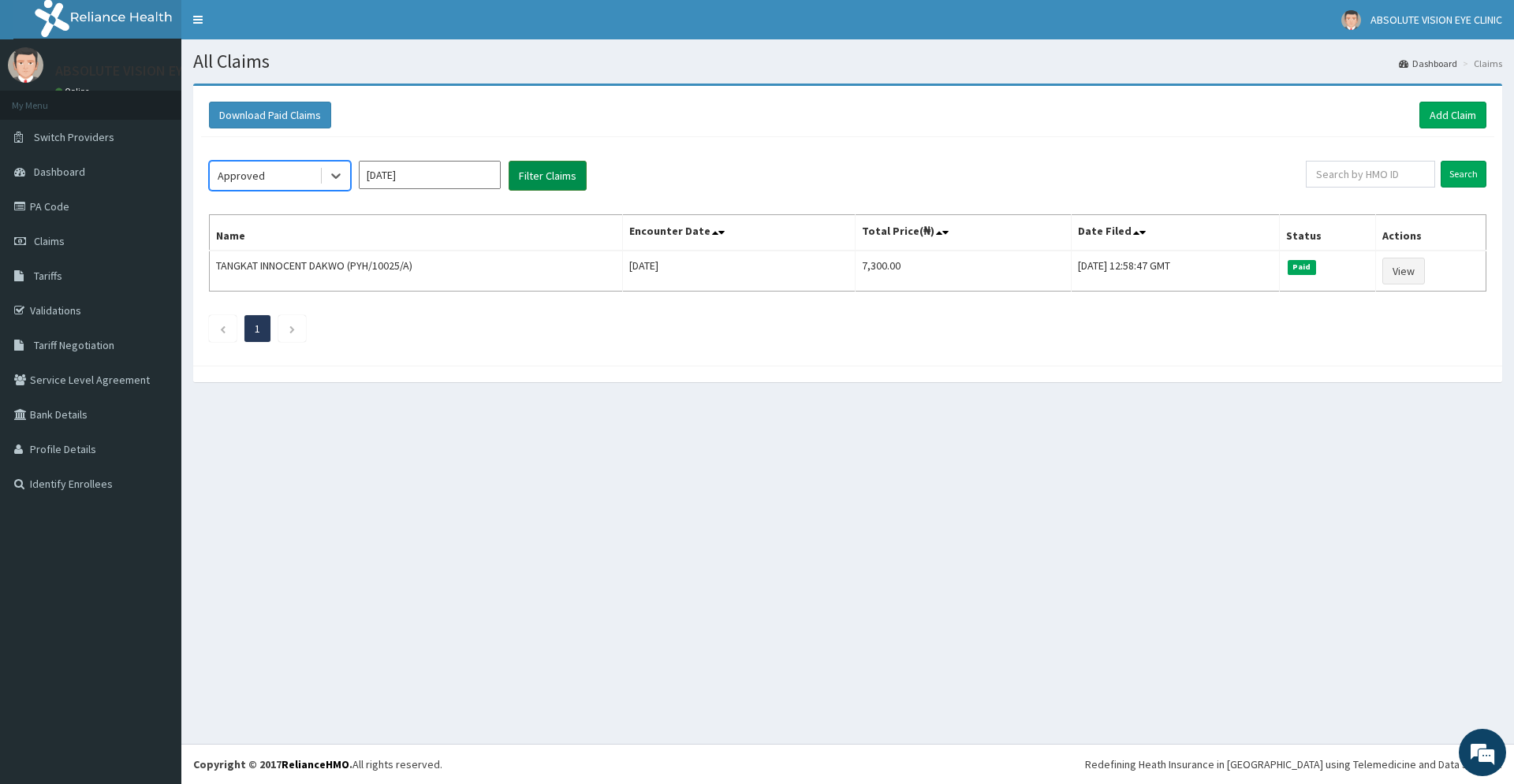
click at [538, 177] on button "Filter Claims" at bounding box center [547, 175] width 78 height 30
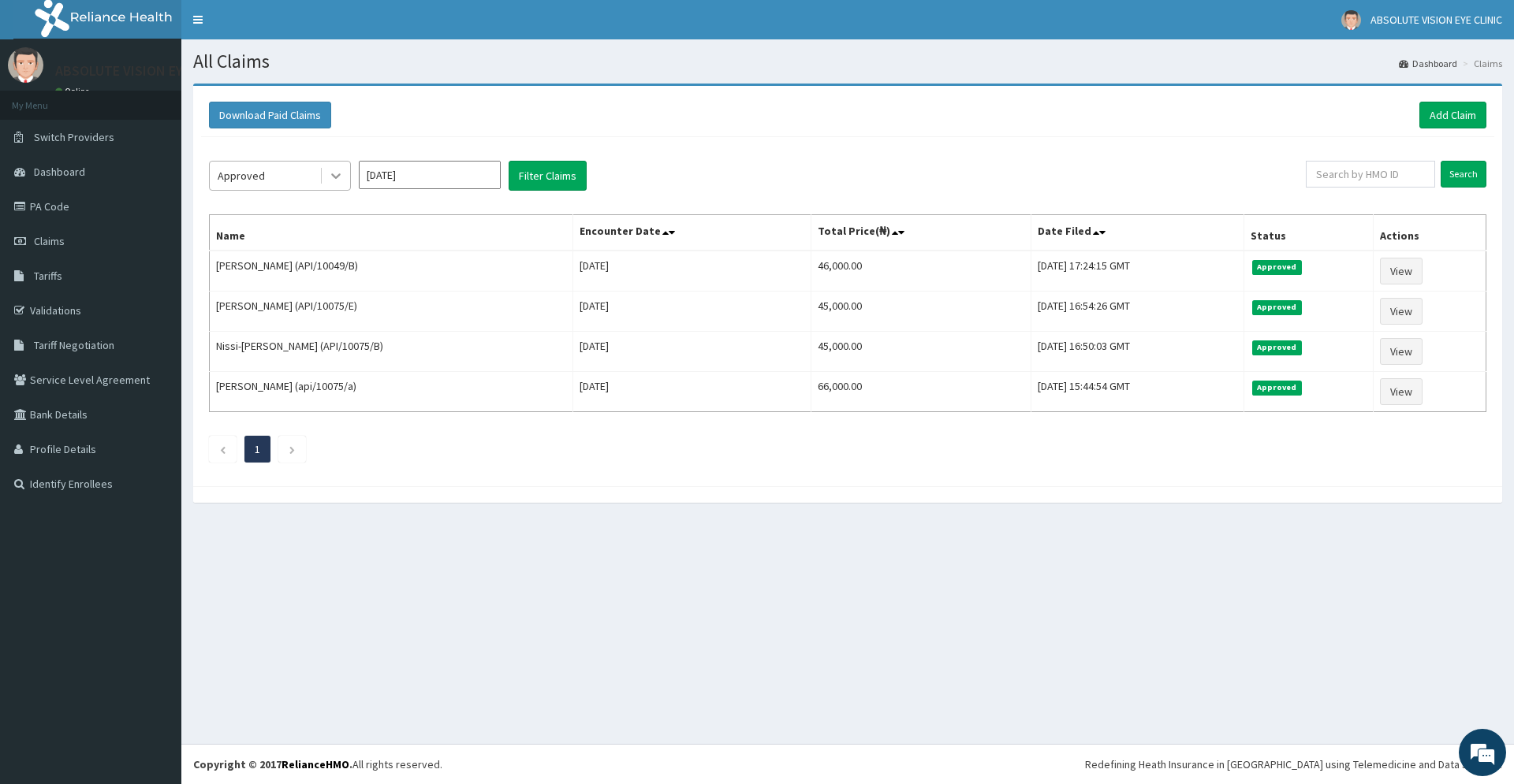
click at [333, 183] on icon at bounding box center [335, 175] width 16 height 16
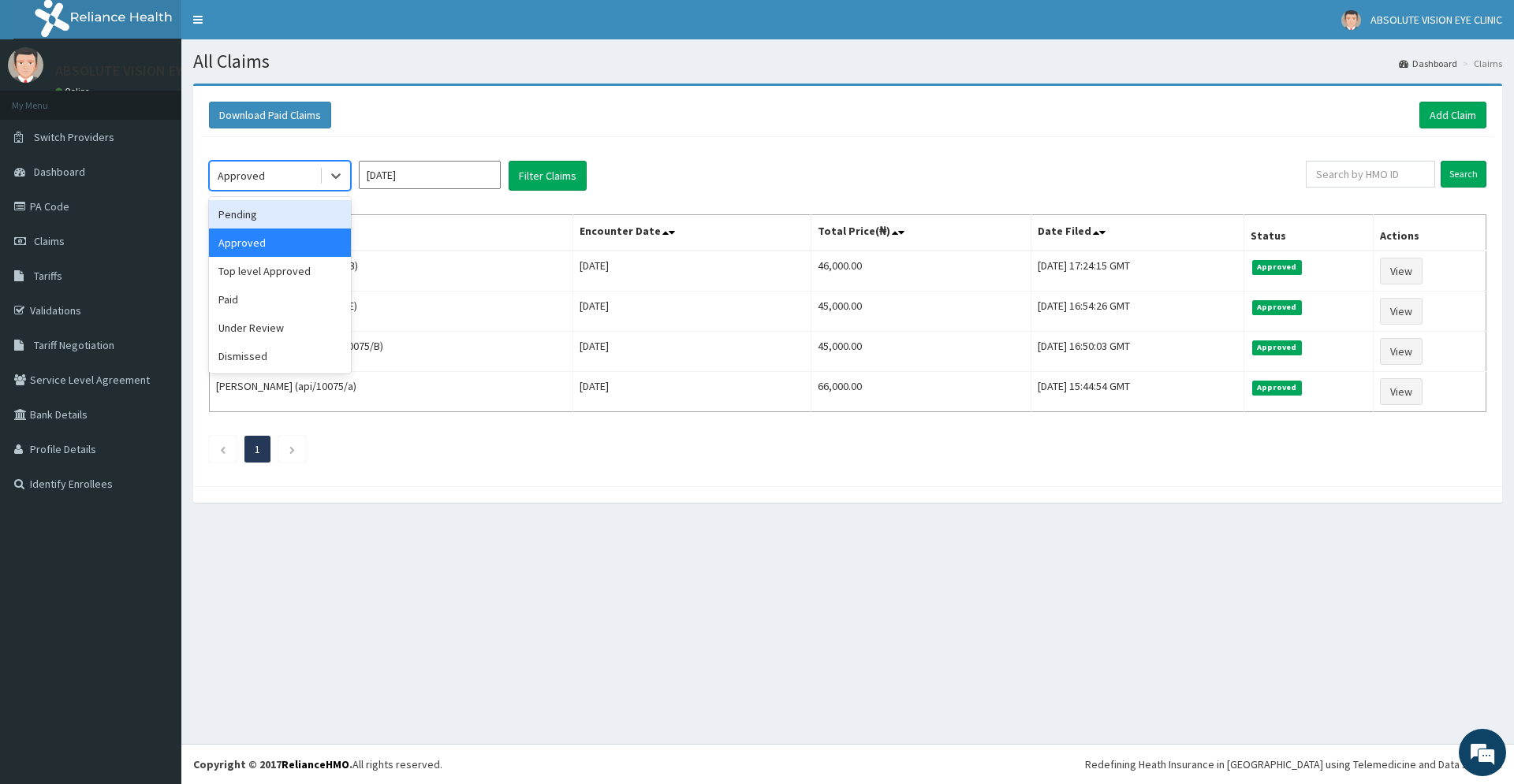
click at [296, 215] on div "Pending" at bounding box center [279, 214] width 142 height 29
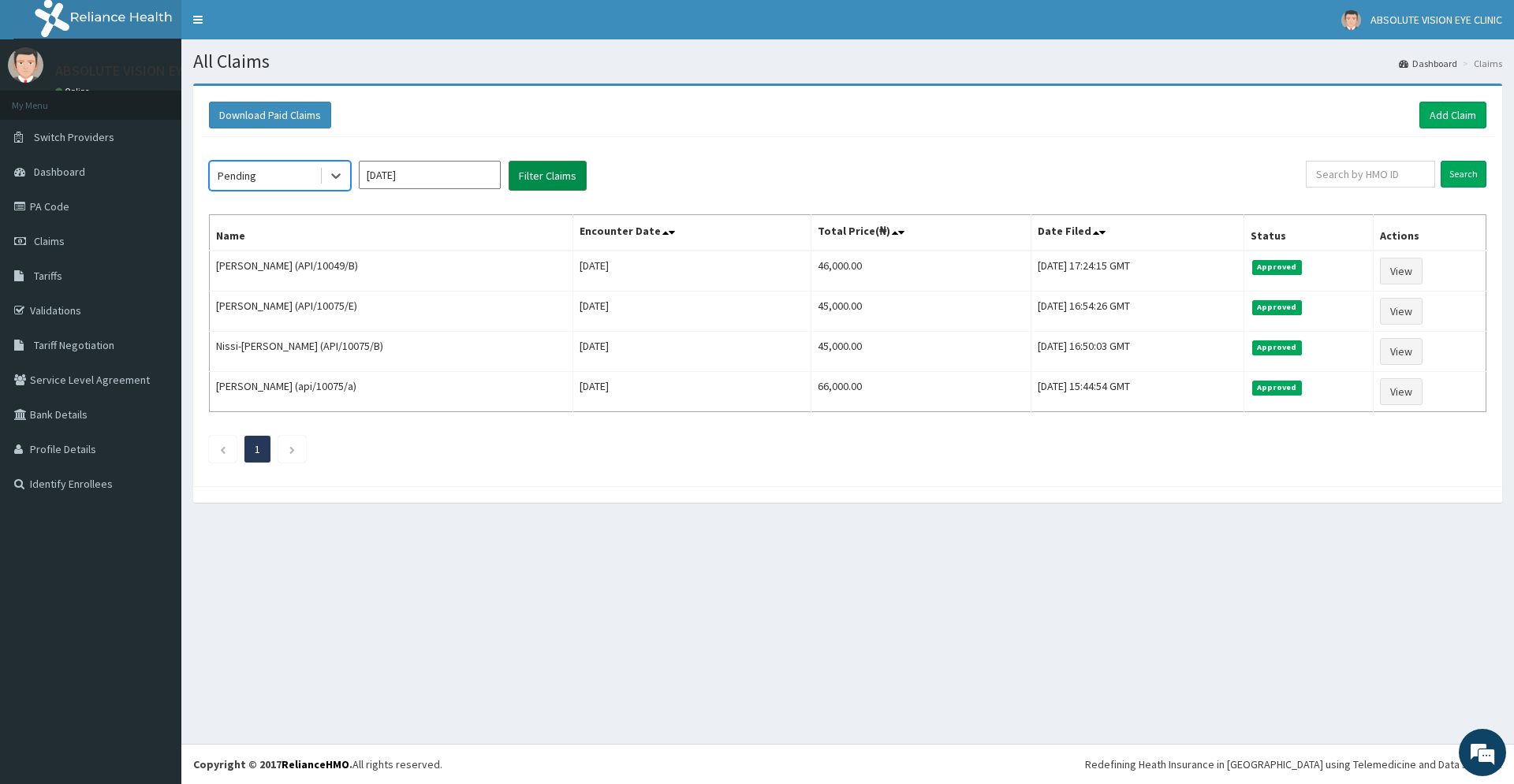
click at [538, 186] on button "Filter Claims" at bounding box center [547, 175] width 78 height 30
